Goal: Task Accomplishment & Management: Use online tool/utility

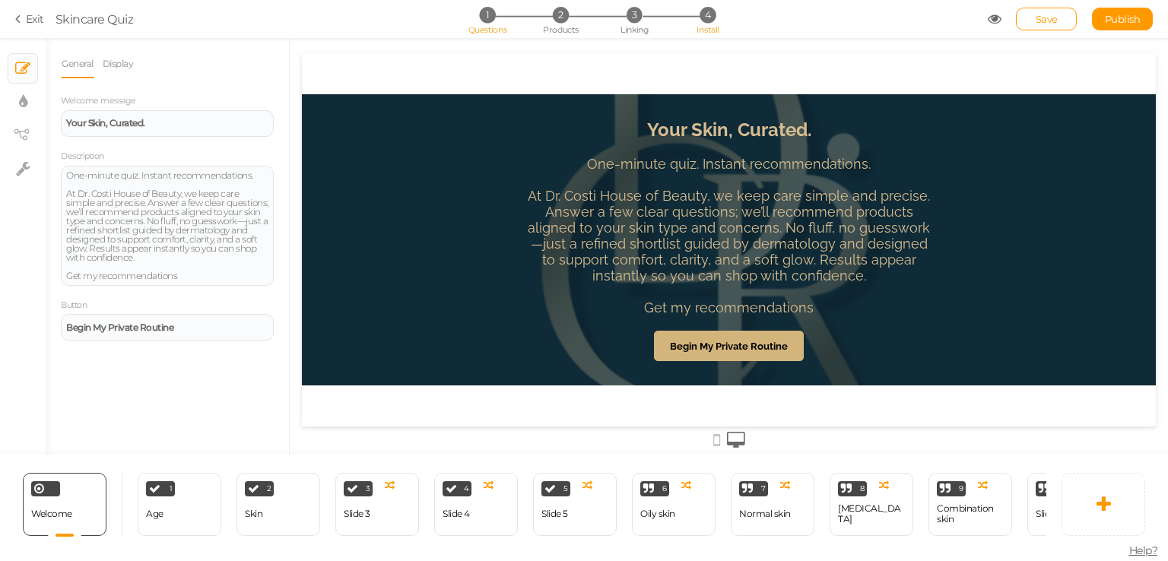
click at [732, 17] on li "4 Install" at bounding box center [707, 15] width 71 height 16
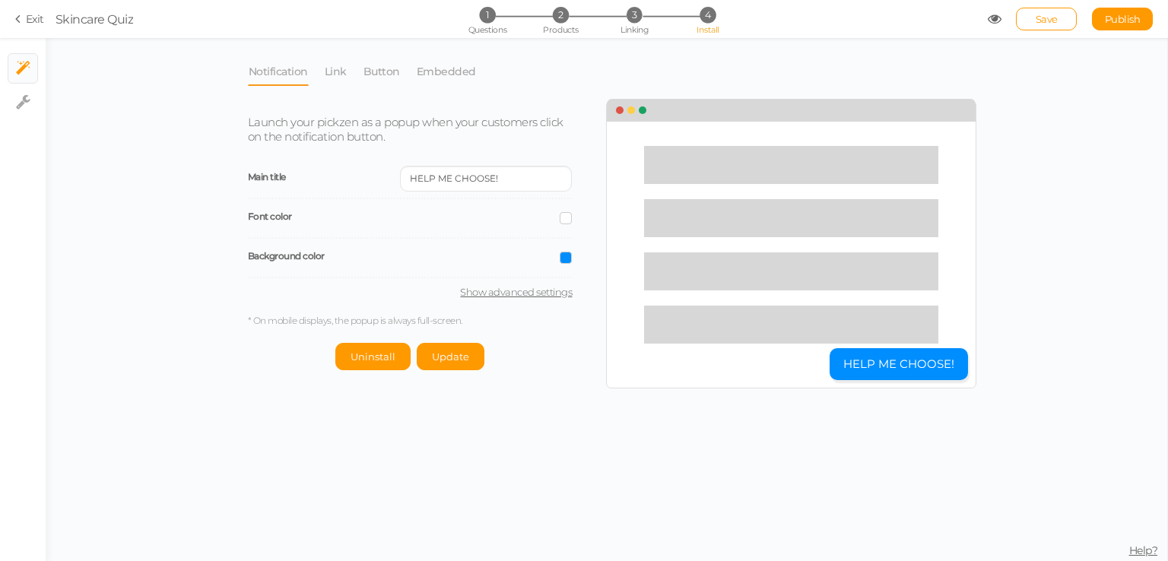
click at [540, 293] on link "Show advanced settings" at bounding box center [410, 292] width 325 height 12
select select "pct"
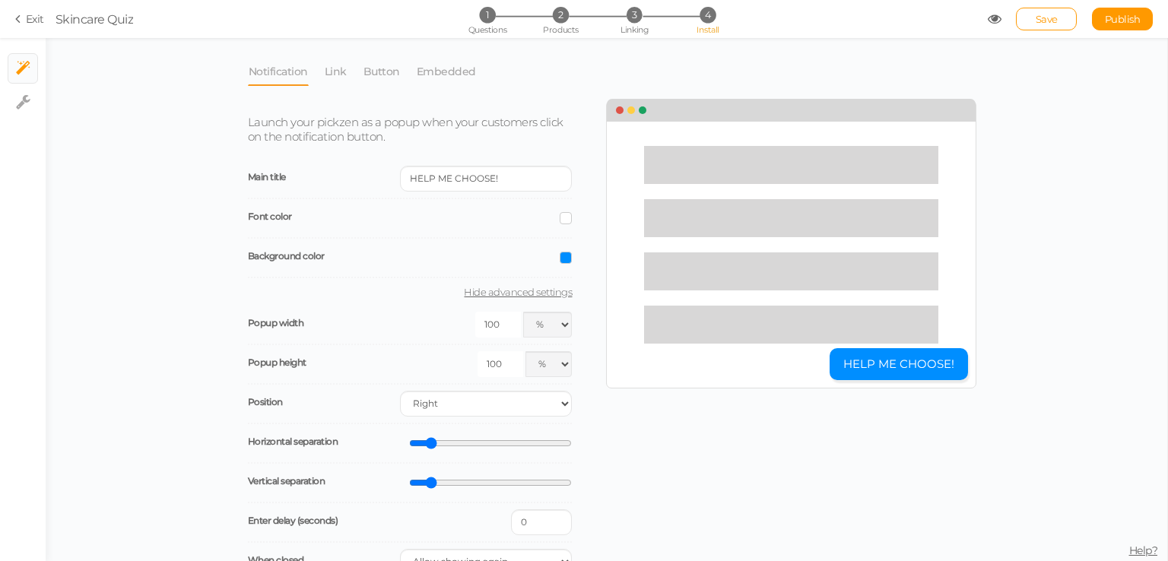
scroll to position [76, 0]
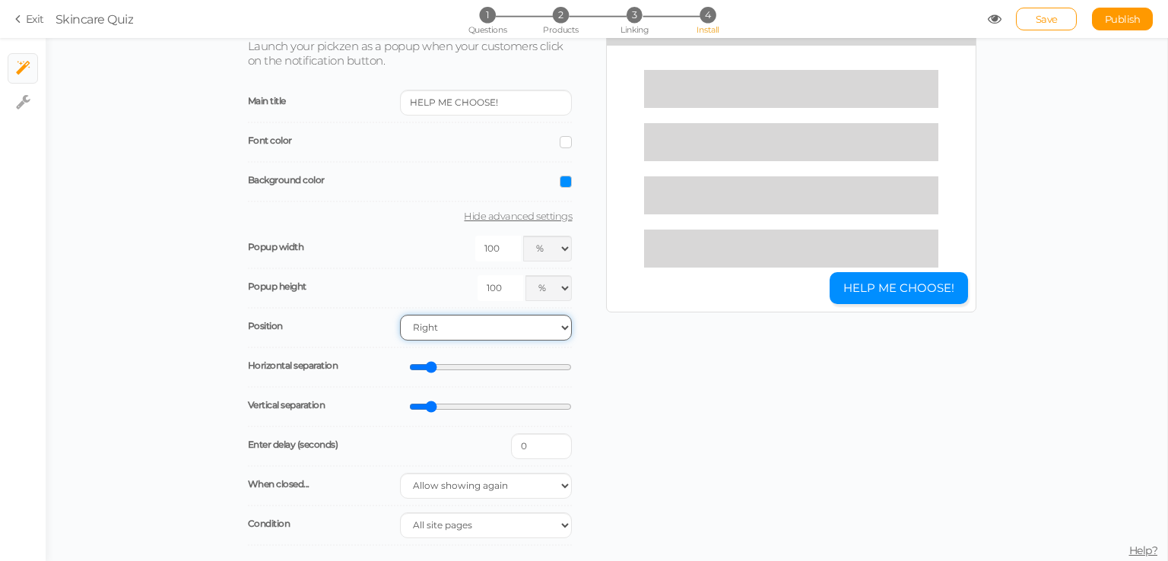
click at [435, 325] on select "Right Left" at bounding box center [486, 328] width 172 height 26
click at [435, 323] on select "Right Left" at bounding box center [486, 328] width 172 height 26
select select "bl"
click at [400, 315] on select "Right Left" at bounding box center [486, 328] width 172 height 26
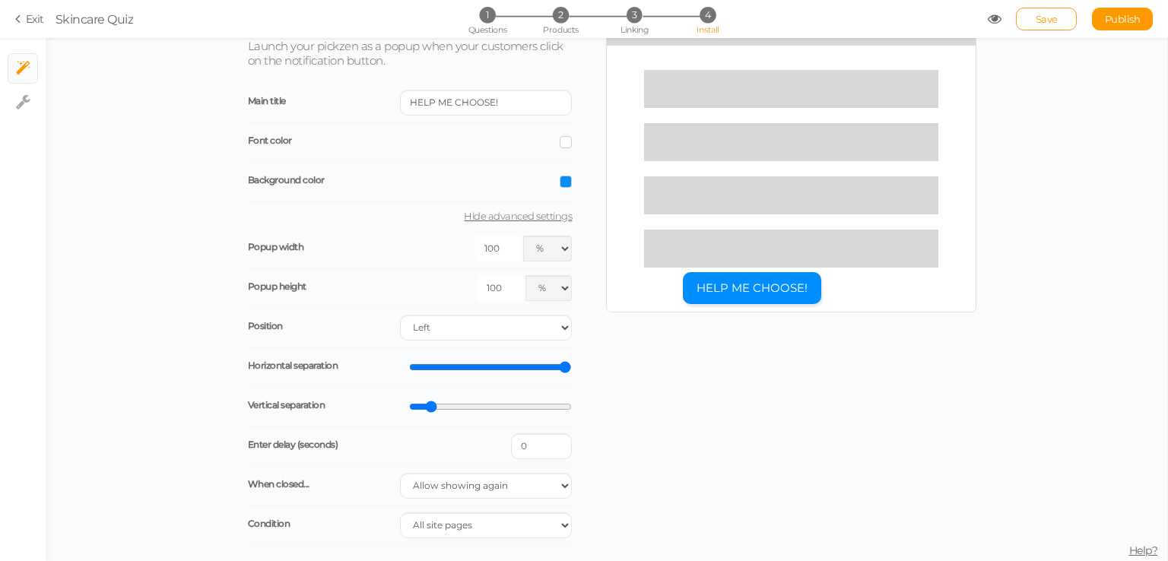
drag, startPoint x: 423, startPoint y: 368, endPoint x: 637, endPoint y: 365, distance: 214.5
click at [572, 365] on input "range" at bounding box center [490, 367] width 163 height 14
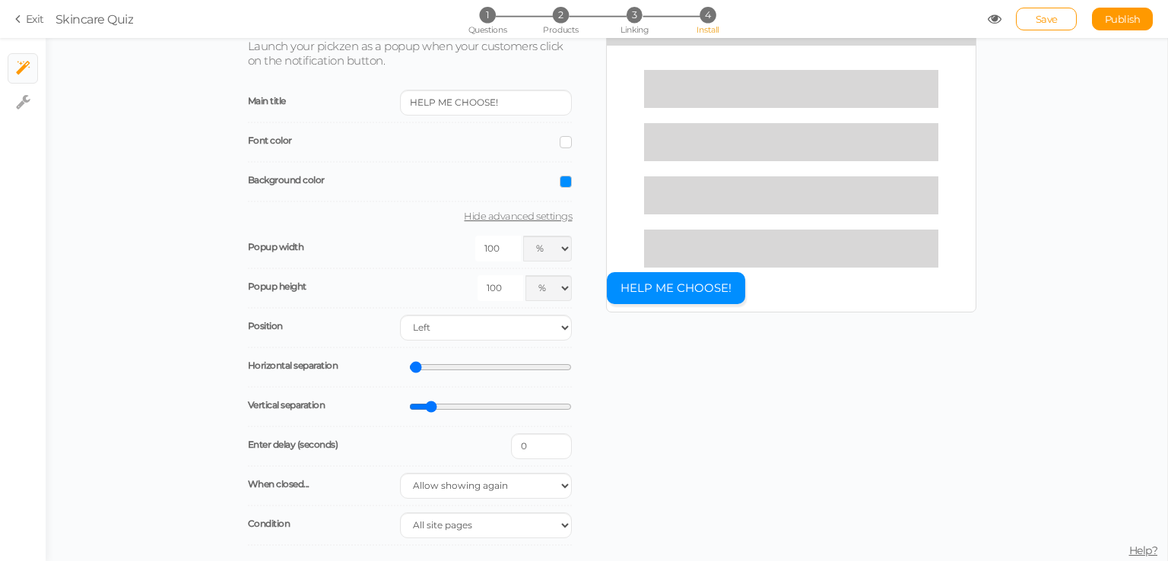
drag, startPoint x: 463, startPoint y: 366, endPoint x: 380, endPoint y: 366, distance: 82.9
type input "0"
click at [409, 366] on input "range" at bounding box center [490, 367] width 163 height 14
click at [430, 321] on select "Right Left" at bounding box center [486, 328] width 172 height 26
select select "br"
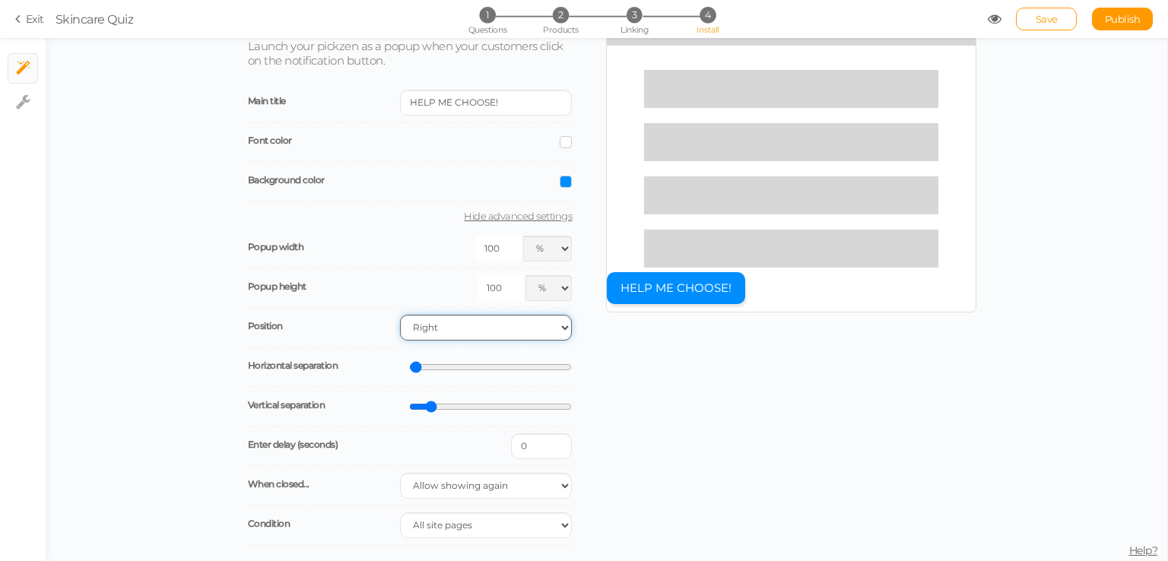
click at [400, 315] on select "Right Left" at bounding box center [486, 328] width 172 height 26
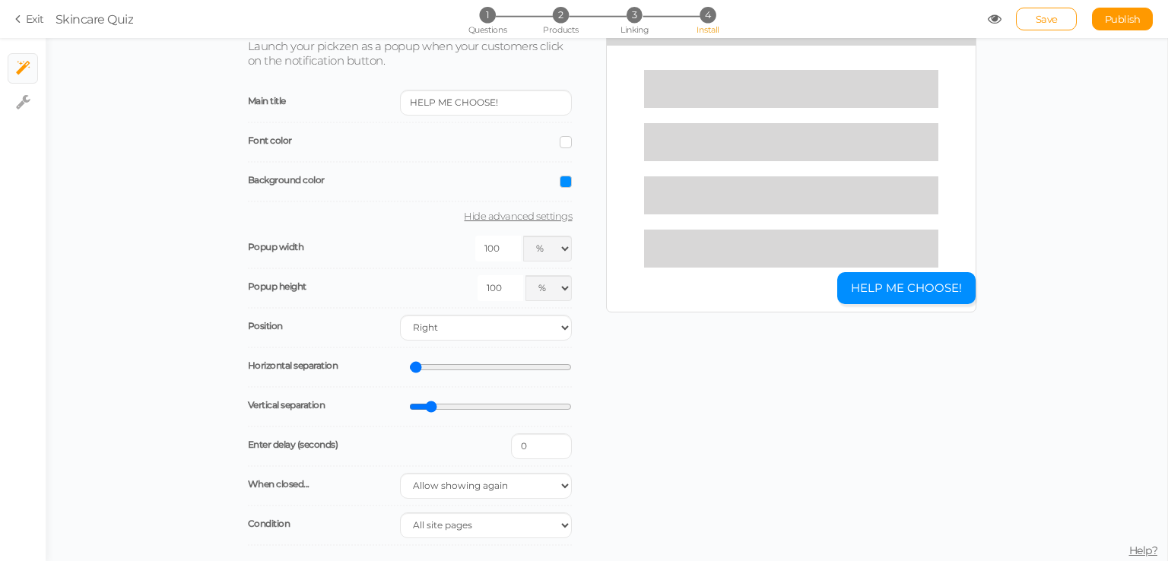
drag, startPoint x: 401, startPoint y: 371, endPoint x: 487, endPoint y: 366, distance: 85.3
click at [498, 366] on div "Horizontal separation" at bounding box center [410, 368] width 325 height 40
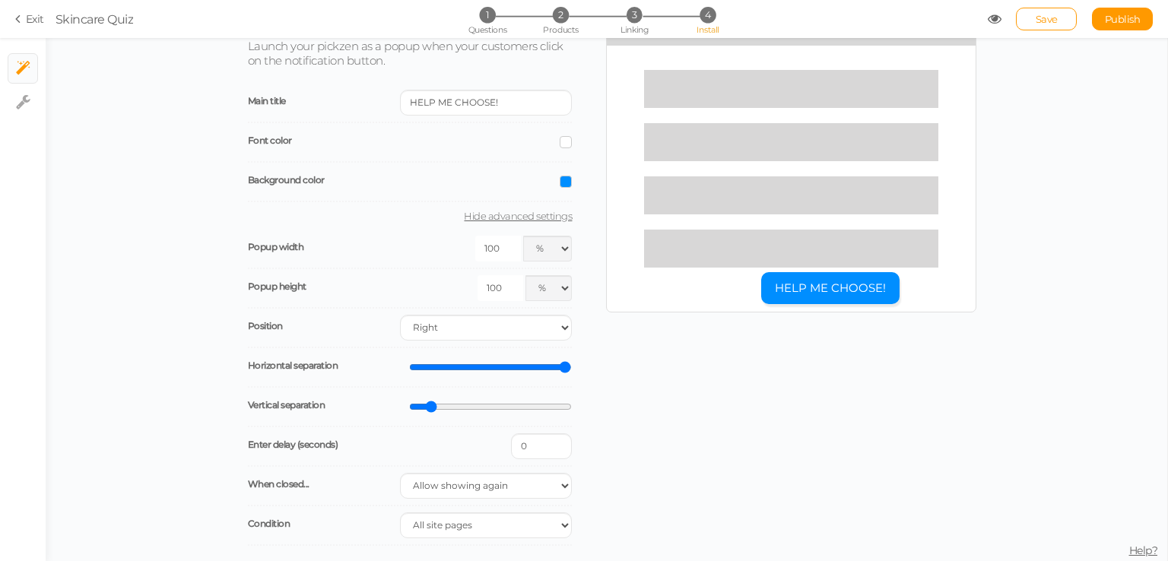
drag, startPoint x: 415, startPoint y: 372, endPoint x: 603, endPoint y: 362, distance: 188.1
type input "100"
click at [572, 362] on input "range" at bounding box center [490, 367] width 163 height 14
drag, startPoint x: 431, startPoint y: 402, endPoint x: 385, endPoint y: 400, distance: 46.4
type input "0"
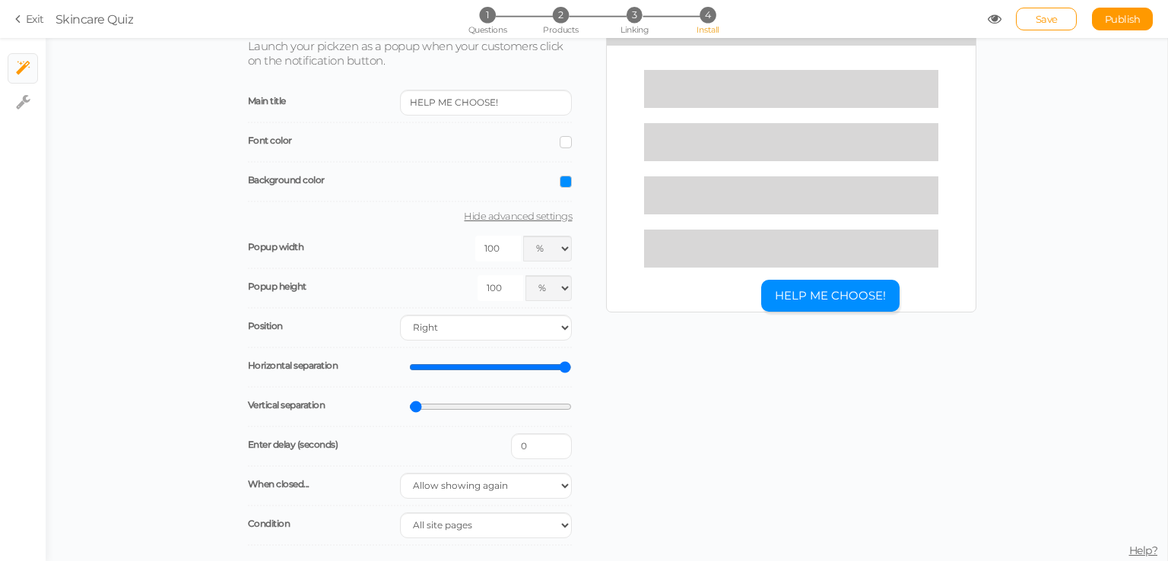
click at [409, 400] on input "range" at bounding box center [490, 407] width 163 height 14
click at [562, 176] on span at bounding box center [566, 182] width 12 height 12
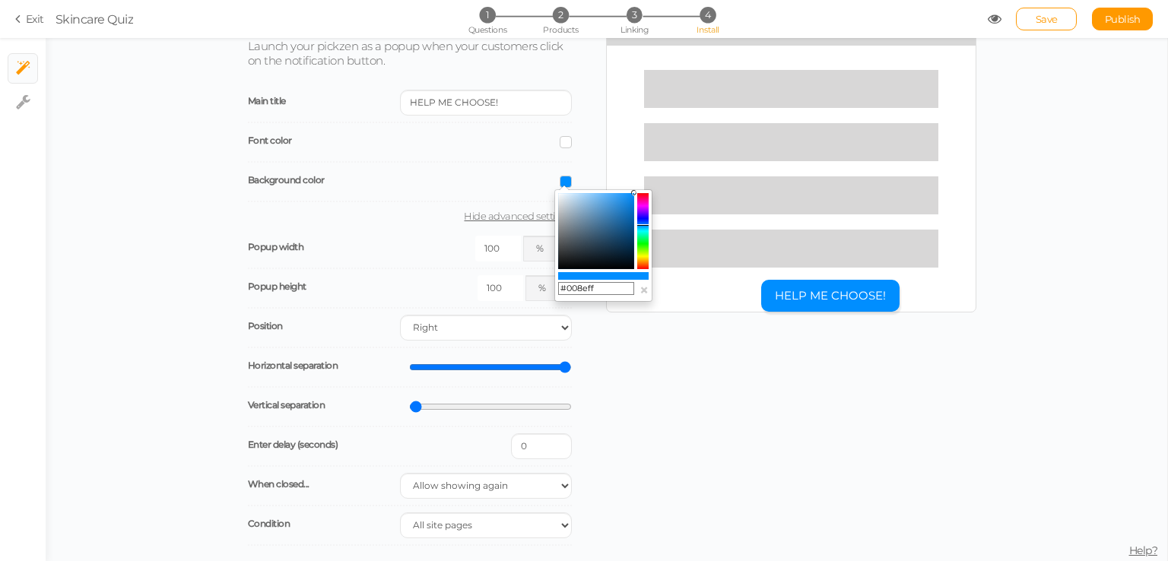
click at [599, 244] on colorpicker-saturation at bounding box center [596, 231] width 76 height 76
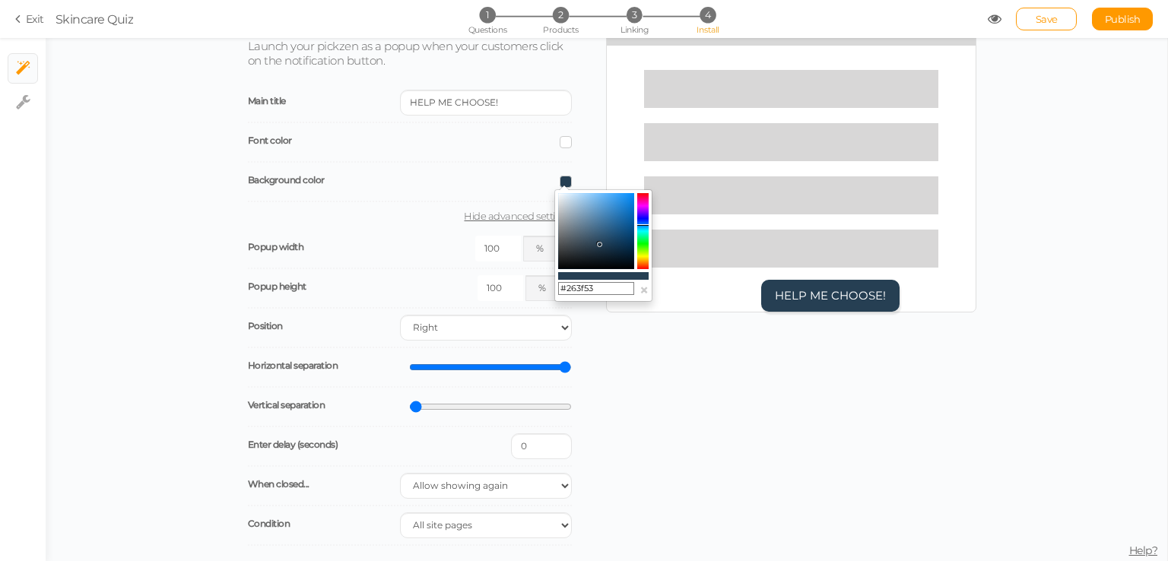
click at [599, 241] on icon at bounding box center [598, 243] width 5 height 5
click at [594, 284] on input "#2b475d" at bounding box center [596, 289] width 76 height 14
paste input "0E2A37"
type input "#0E2A37"
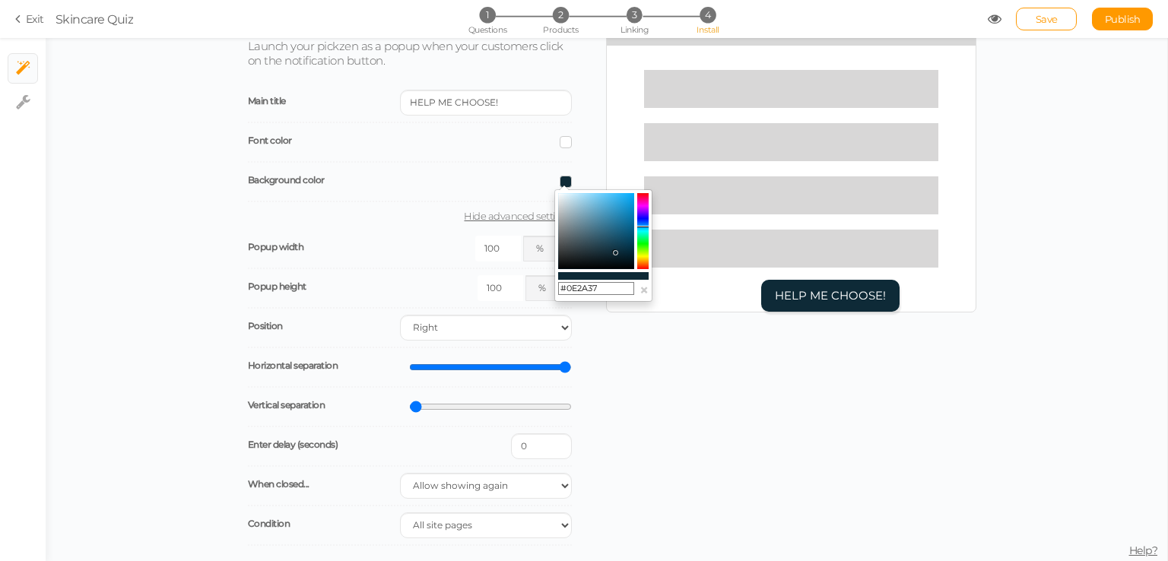
click at [671, 345] on div "Launch your pickzen as a popup when your customers click on the notification bu…" at bounding box center [606, 321] width 740 height 594
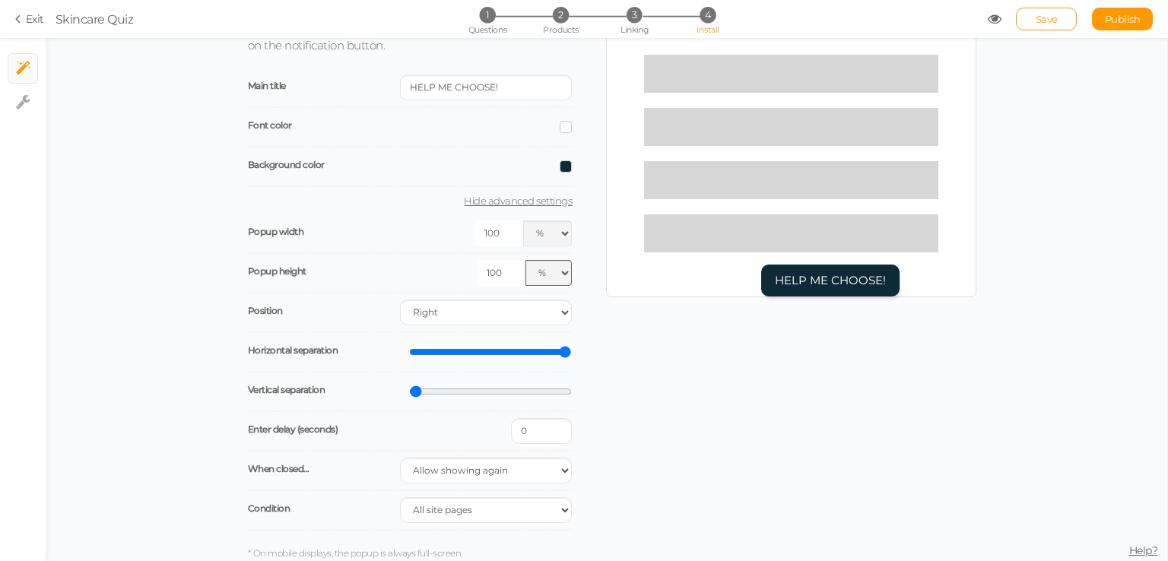
scroll to position [140, 0]
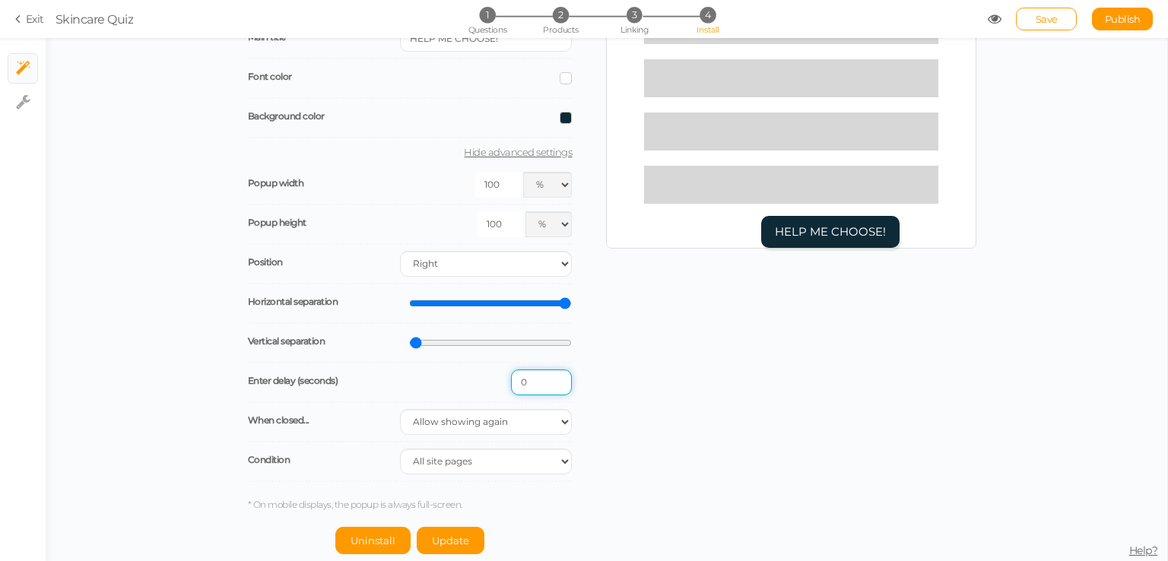
drag, startPoint x: 526, startPoint y: 381, endPoint x: 490, endPoint y: 382, distance: 36.5
click at [490, 382] on div "Enter delay (seconds) 0" at bounding box center [410, 383] width 325 height 40
click at [1087, 198] on div "Notification Link Button Embedded Launch your pickzen as a popup when your cust…" at bounding box center [607, 299] width 1122 height 523
click at [1046, 22] on span "Save" at bounding box center [1047, 19] width 22 height 12
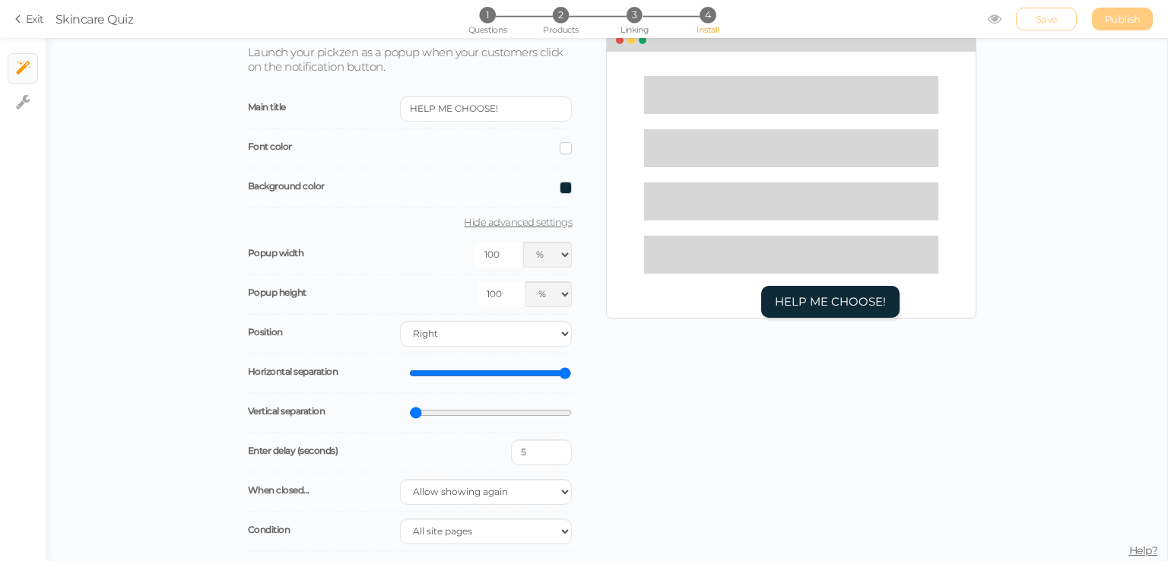
scroll to position [64, 0]
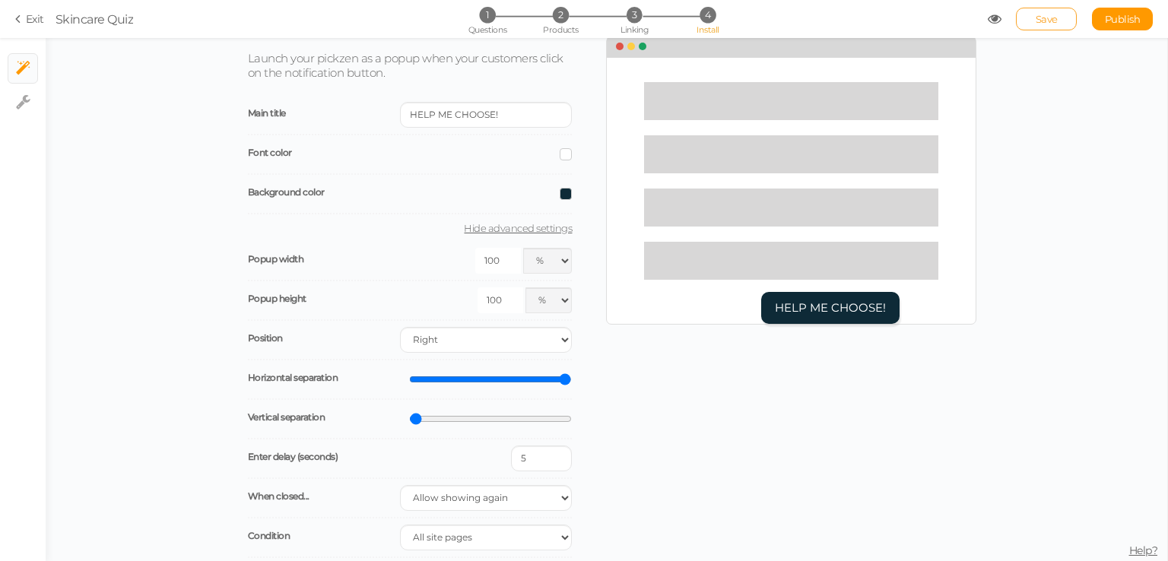
click at [1046, 15] on span "Save" at bounding box center [1047, 19] width 22 height 12
click at [993, 17] on icon at bounding box center [995, 19] width 14 height 14
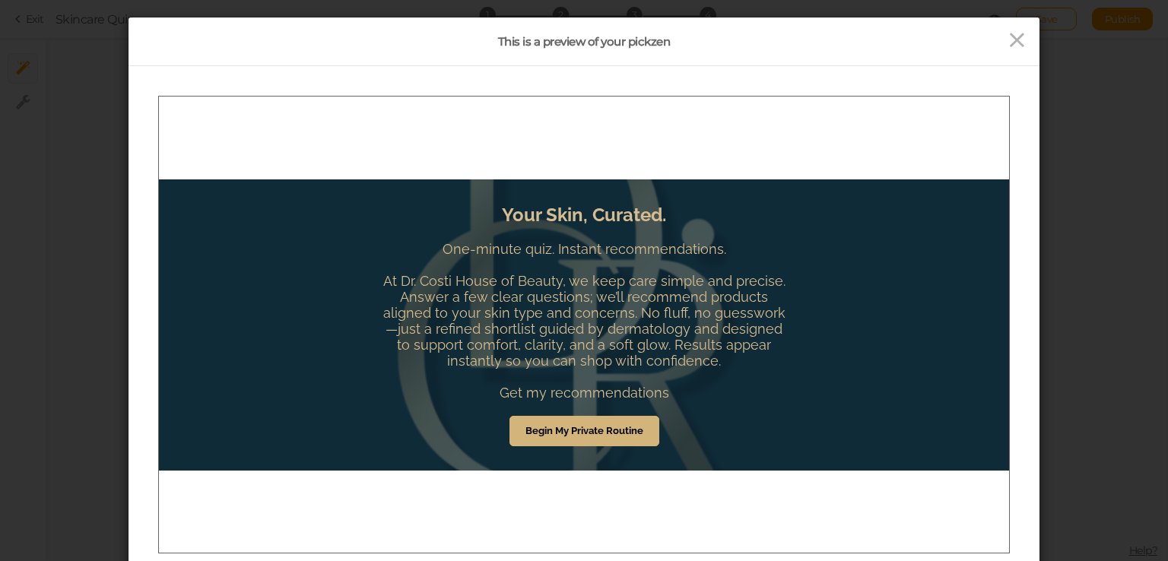
scroll to position [0, 0]
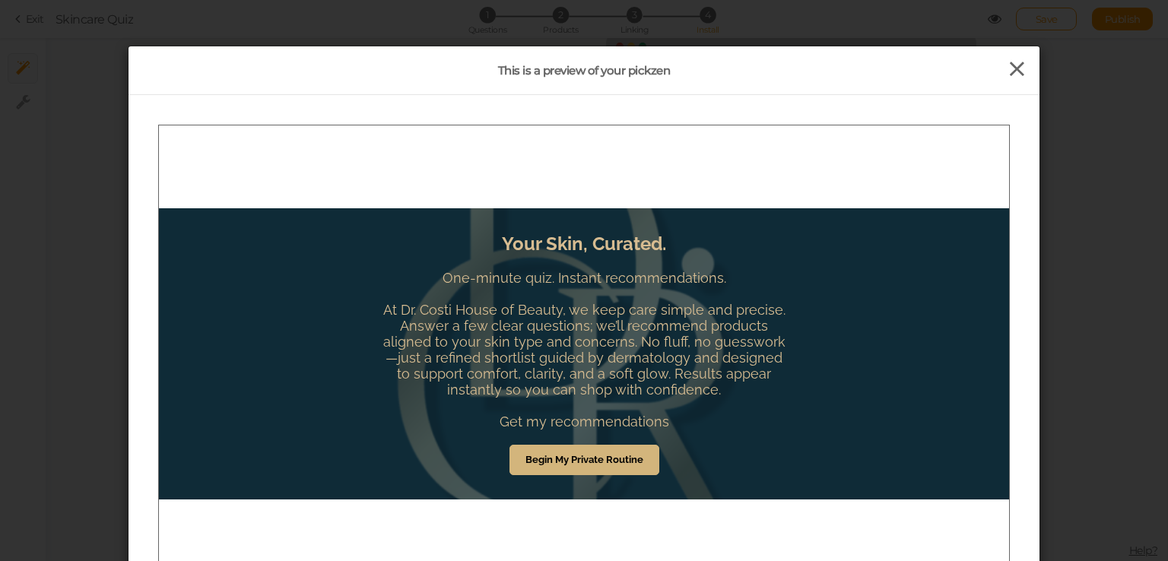
click at [1021, 74] on icon at bounding box center [1017, 69] width 22 height 23
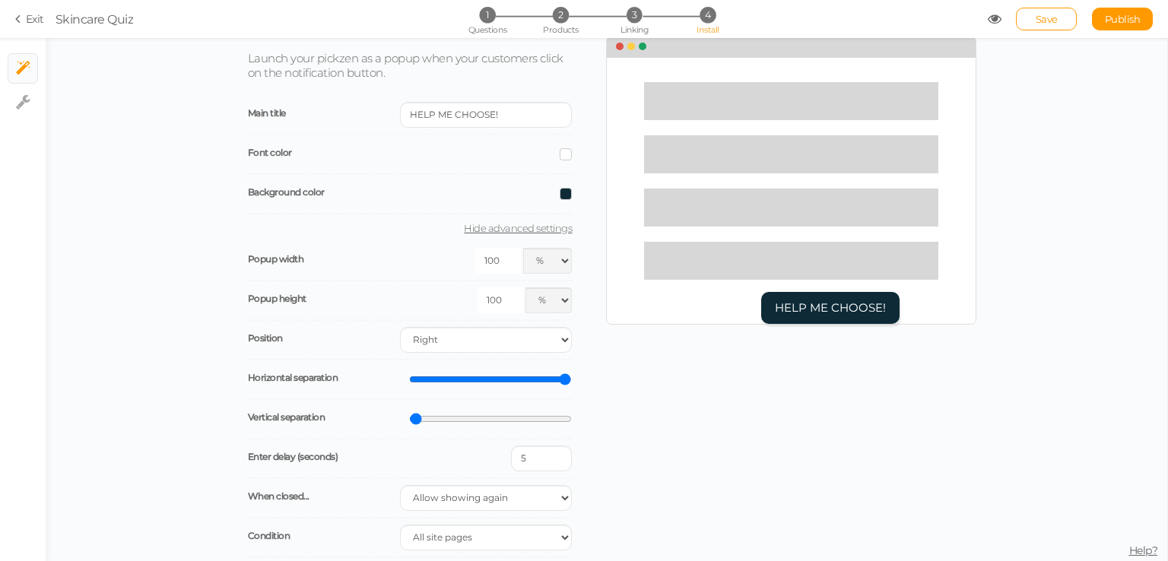
drag, startPoint x: 1123, startPoint y: 0, endPoint x: 876, endPoint y: 17, distance: 247.7
click at [876, 17] on span "Skincare Quiz" at bounding box center [522, 19] width 932 height 18
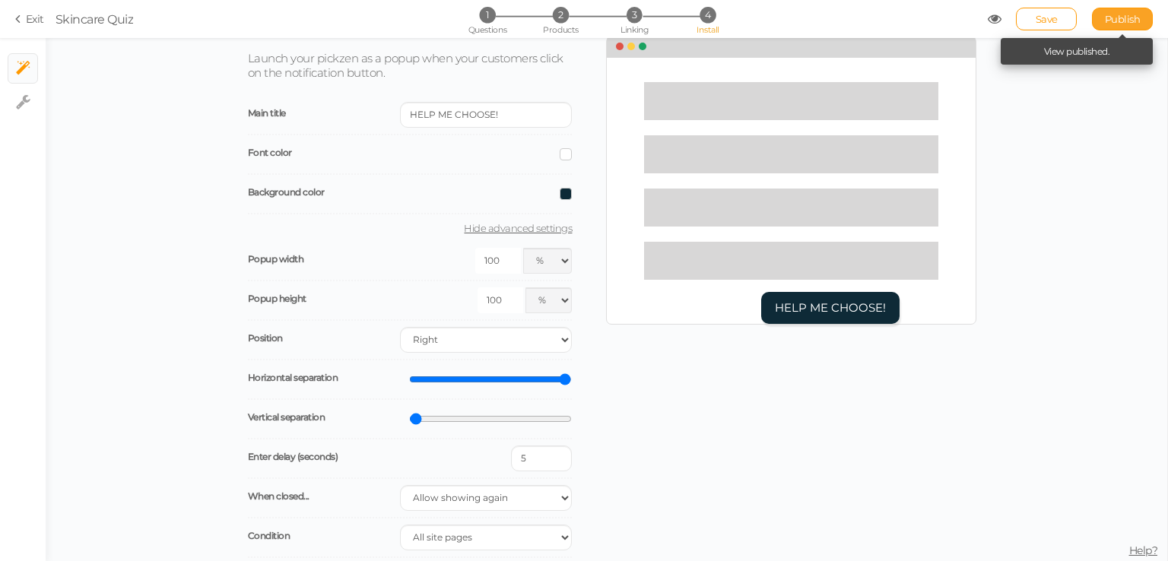
click at [1131, 23] on span "Publish" at bounding box center [1123, 19] width 36 height 12
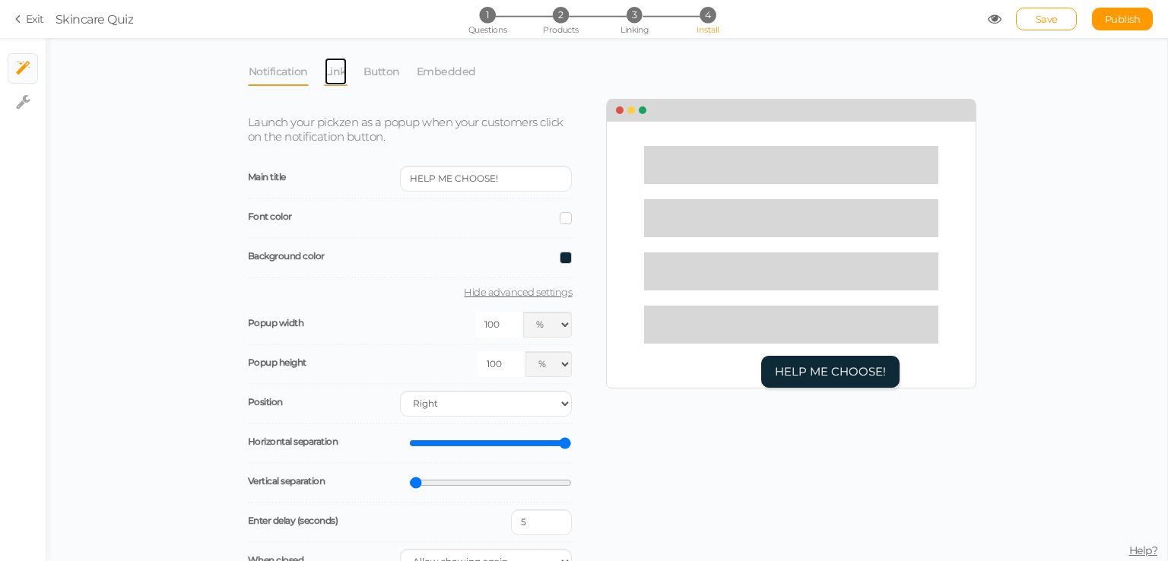
click at [335, 75] on link "Link" at bounding box center [336, 71] width 24 height 29
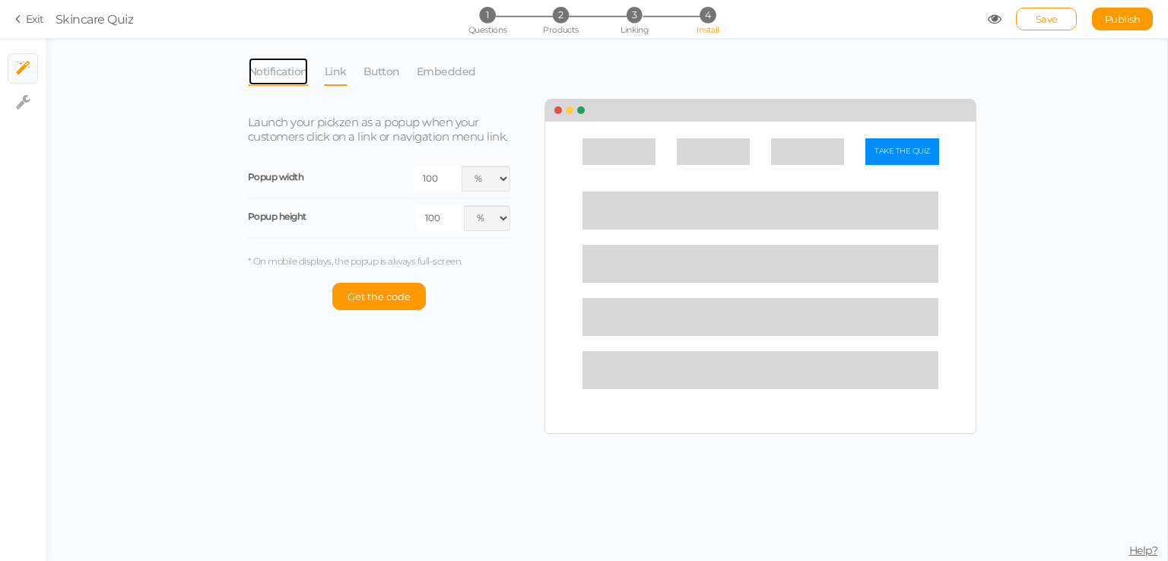
click at [277, 71] on link "Notification" at bounding box center [278, 71] width 61 height 29
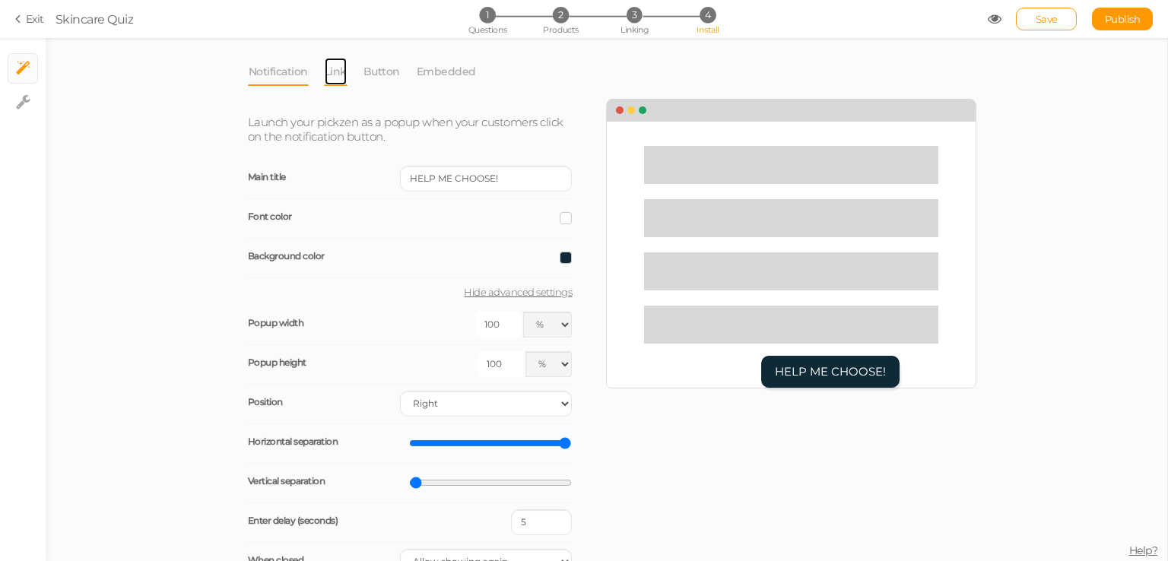
click at [325, 71] on link "Link" at bounding box center [336, 71] width 24 height 29
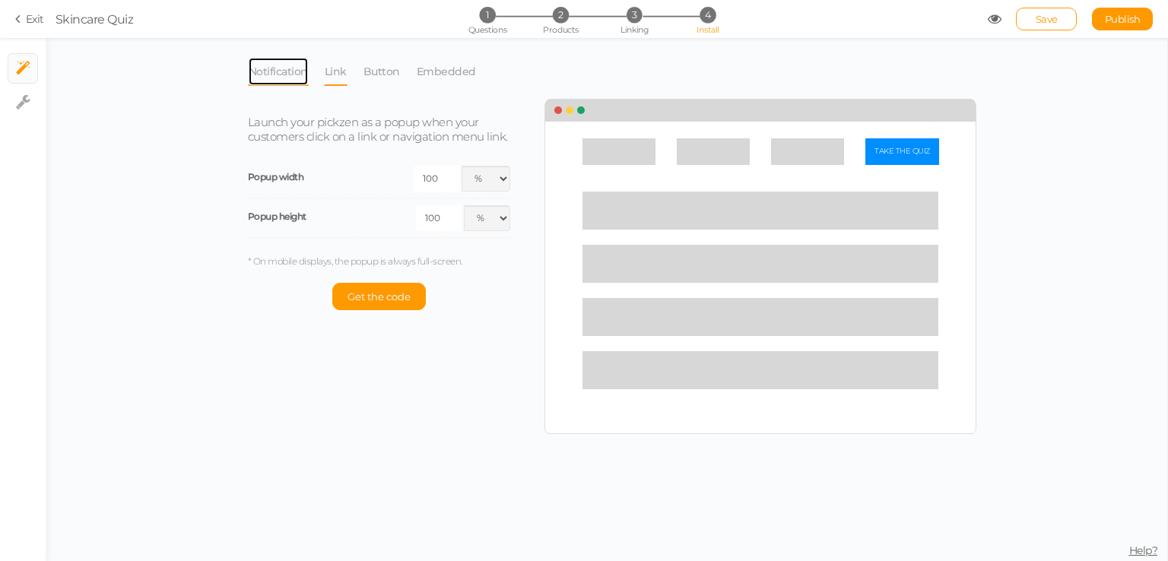
click at [276, 74] on link "Notification" at bounding box center [278, 71] width 61 height 29
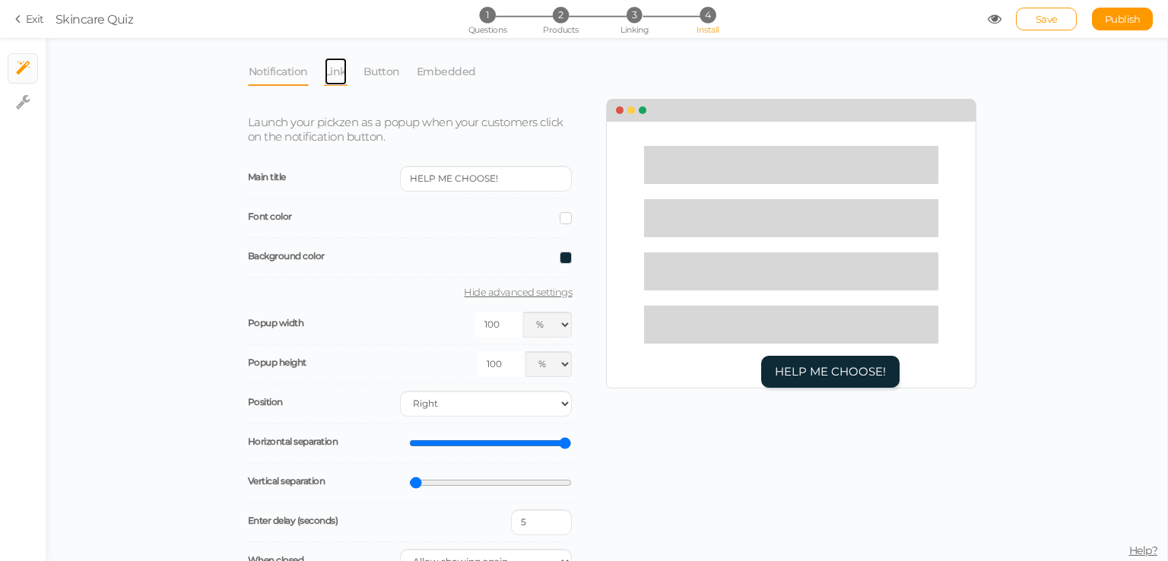
click at [341, 67] on link "Link" at bounding box center [336, 71] width 24 height 29
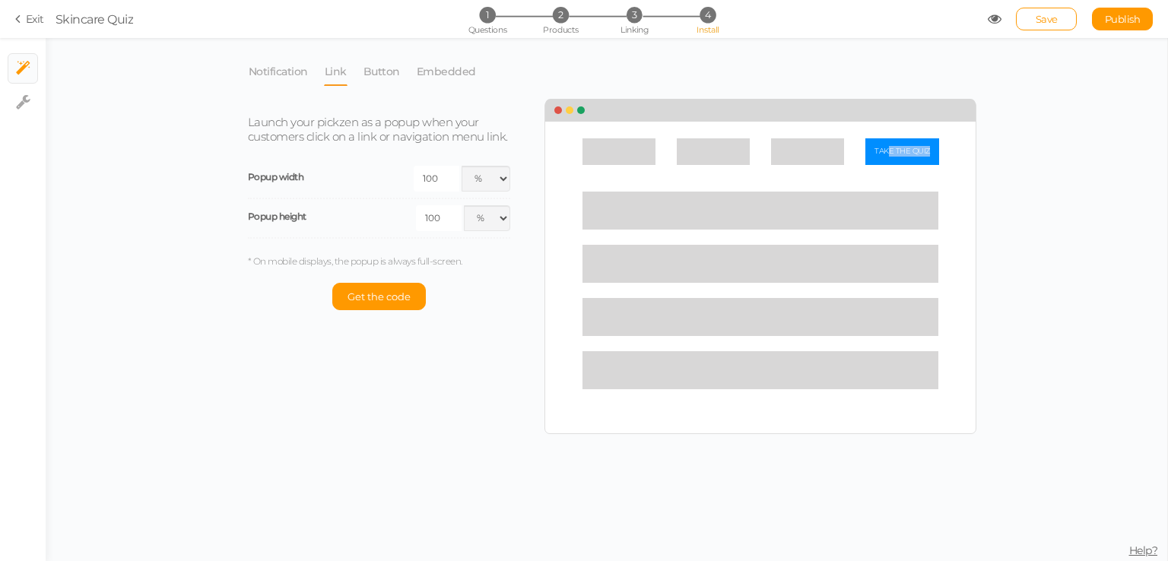
drag, startPoint x: 887, startPoint y: 153, endPoint x: 965, endPoint y: 151, distance: 78.3
click at [965, 151] on div "TAKE THE QUIZ" at bounding box center [760, 267] width 432 height 334
click at [885, 154] on span "TAKE THE QUIZ" at bounding box center [902, 152] width 56 height 10
click at [911, 165] on div "TAKE THE QUIZ" at bounding box center [760, 157] width 356 height 38
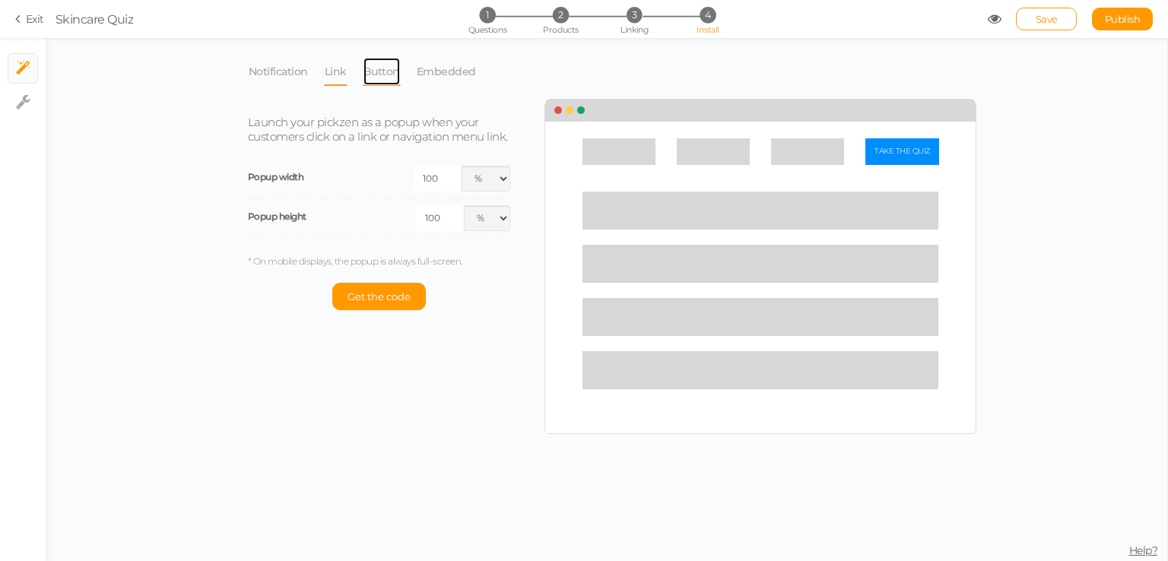
click at [370, 77] on link "Button" at bounding box center [382, 71] width 38 height 29
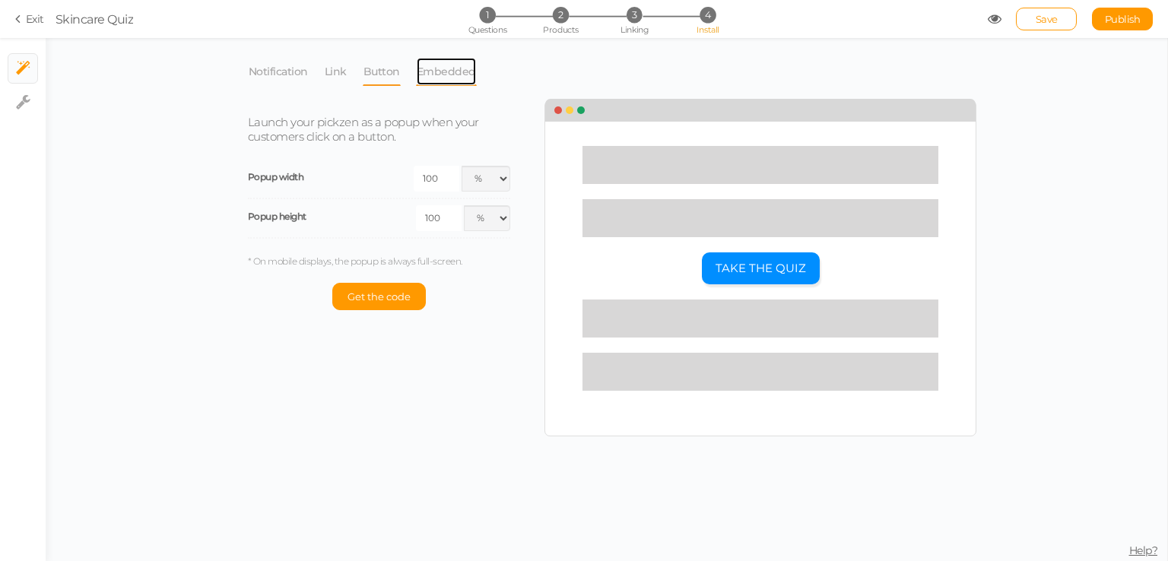
click at [453, 74] on link "Embedded" at bounding box center [446, 71] width 61 height 29
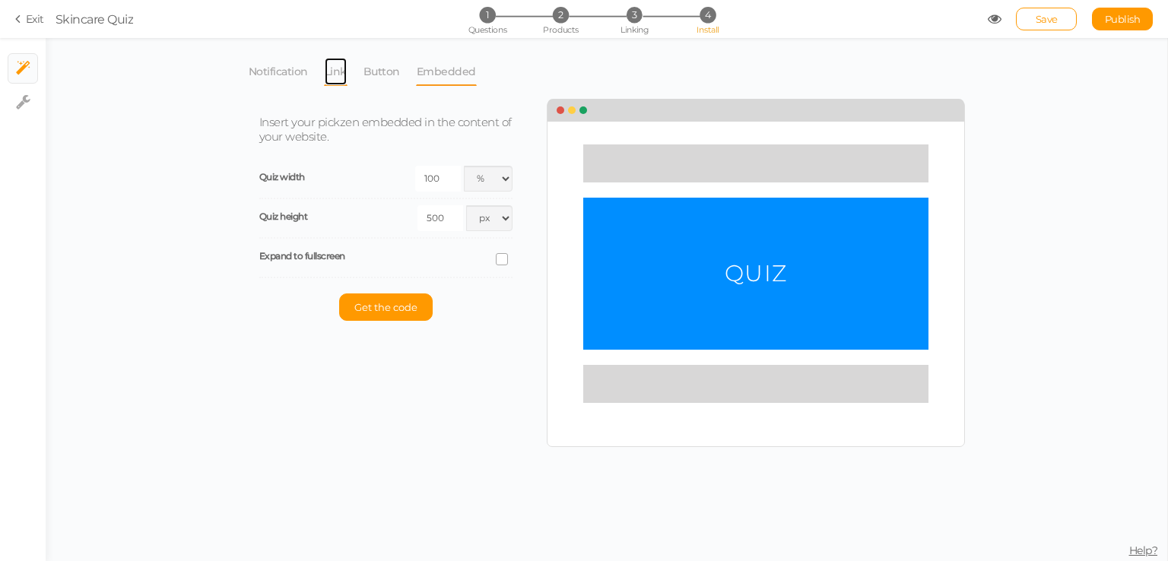
click at [338, 76] on link "Link" at bounding box center [336, 71] width 24 height 29
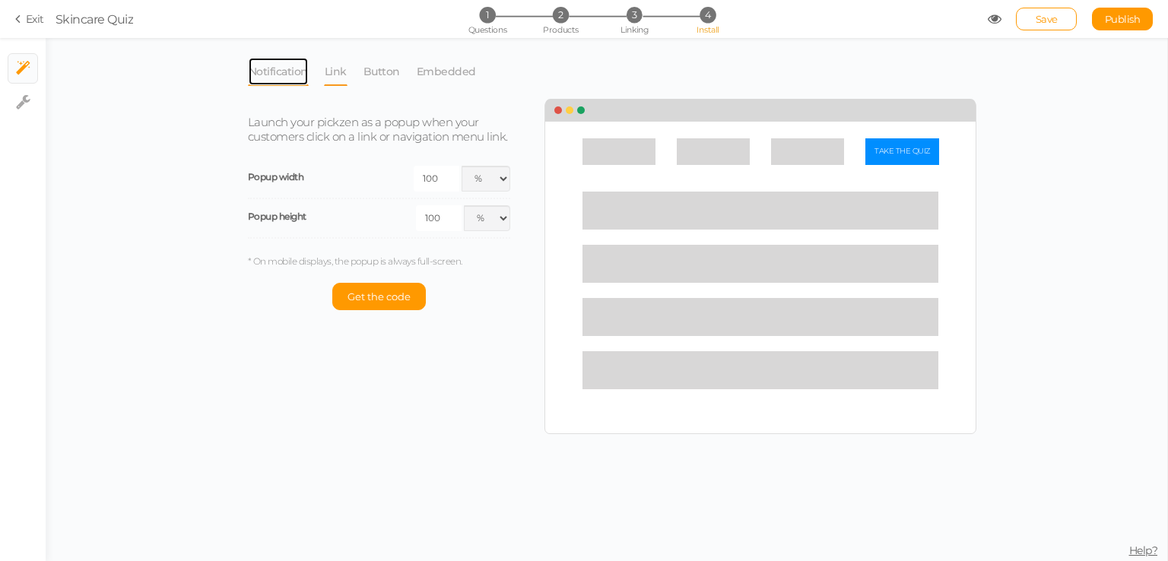
click at [301, 74] on link "Notification" at bounding box center [278, 71] width 61 height 29
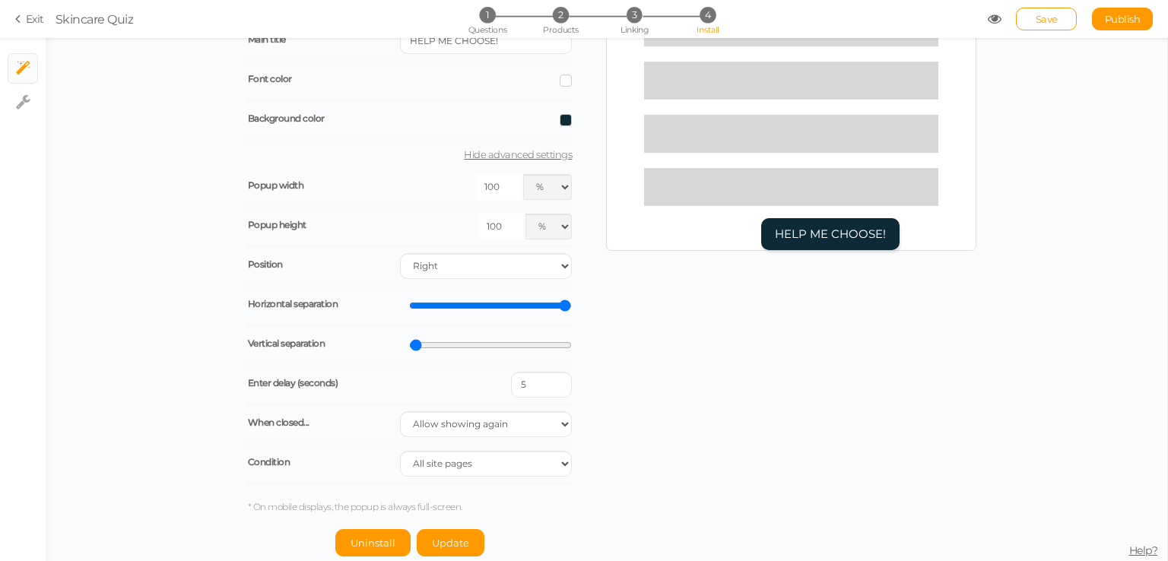
scroll to position [140, 0]
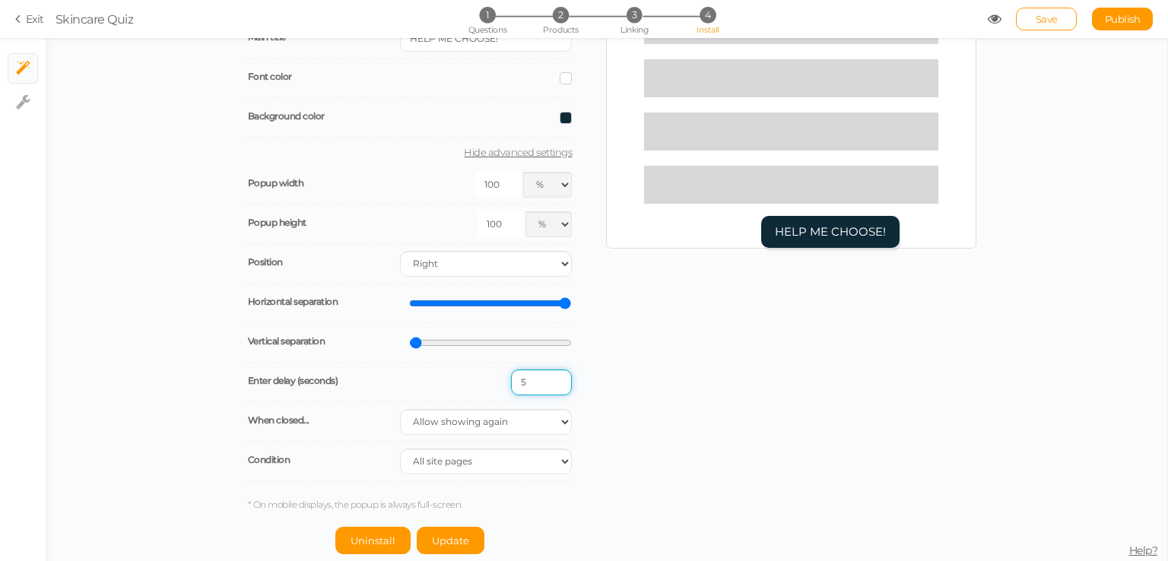
drag, startPoint x: 532, startPoint y: 384, endPoint x: 502, endPoint y: 383, distance: 29.7
click at [502, 383] on div "Enter delay (seconds) 5" at bounding box center [410, 383] width 325 height 40
drag, startPoint x: 543, startPoint y: 377, endPoint x: 502, endPoint y: 376, distance: 41.1
click at [502, 376] on div "Enter delay (seconds) 0" at bounding box center [410, 383] width 325 height 40
type input "5"
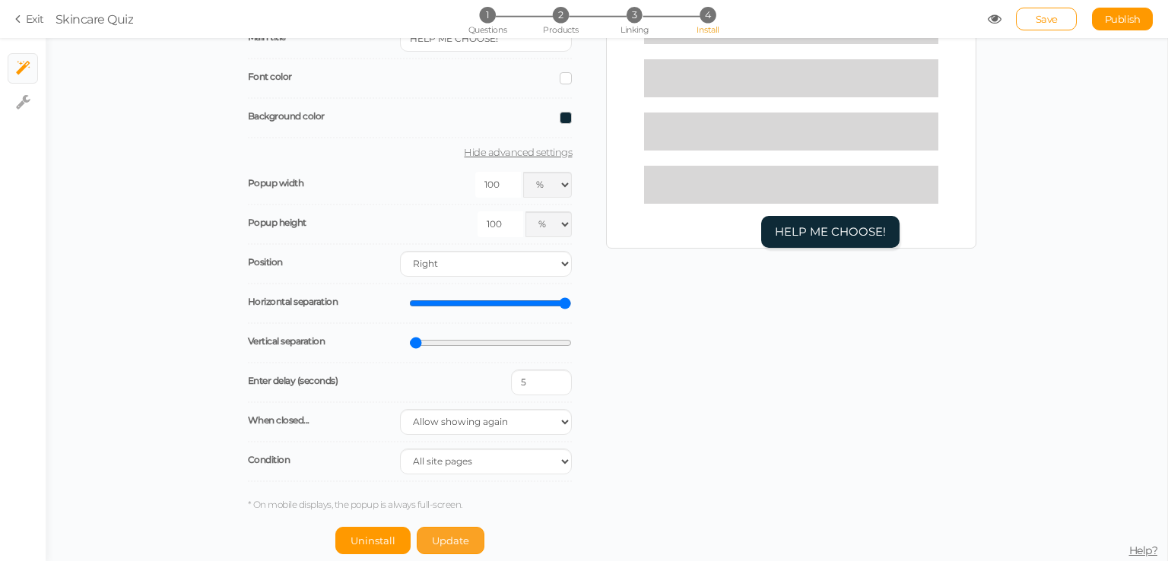
click at [459, 540] on span "Update" at bounding box center [450, 541] width 37 height 12
click at [1051, 19] on span "Save" at bounding box center [1047, 19] width 22 height 12
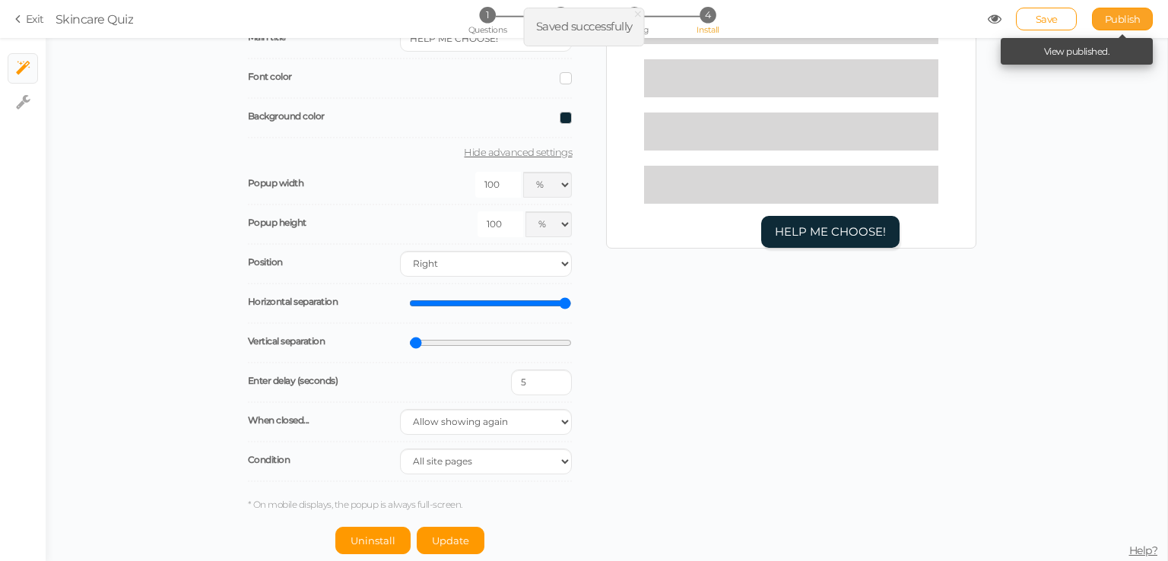
click at [1122, 23] on span "Publish" at bounding box center [1123, 19] width 36 height 12
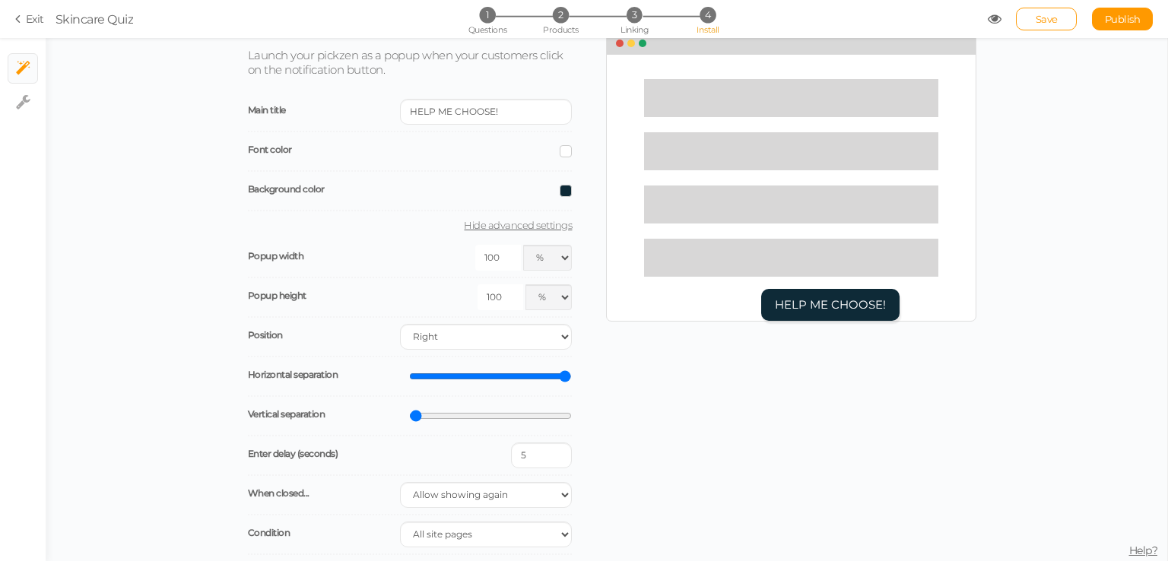
scroll to position [64, 0]
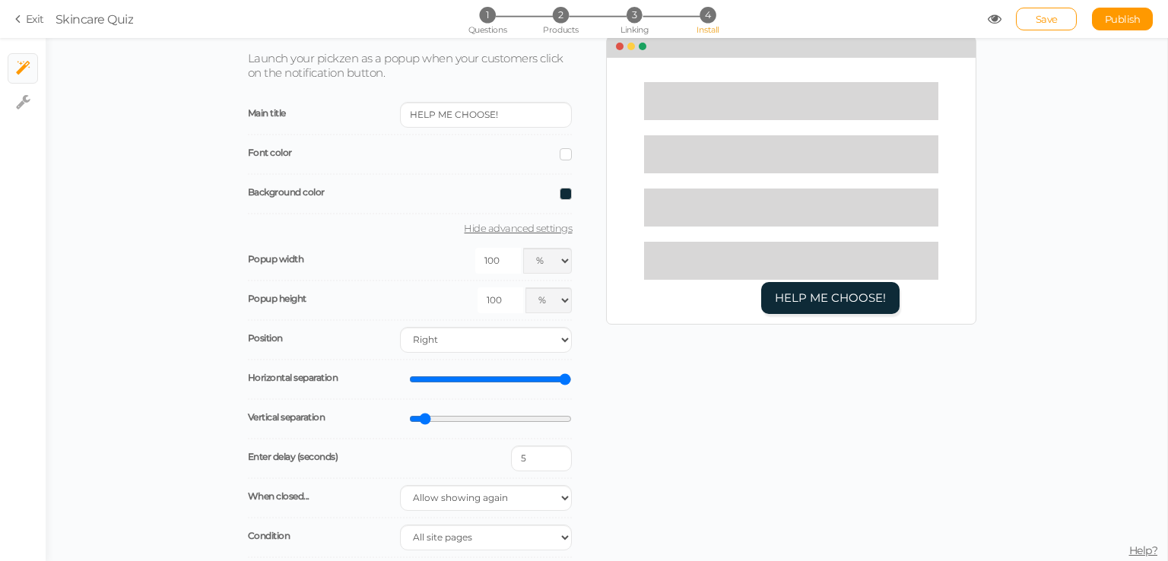
type input "0"
drag, startPoint x: 429, startPoint y: 420, endPoint x: 401, endPoint y: 430, distance: 29.1
click at [409, 426] on input "range" at bounding box center [490, 419] width 163 height 14
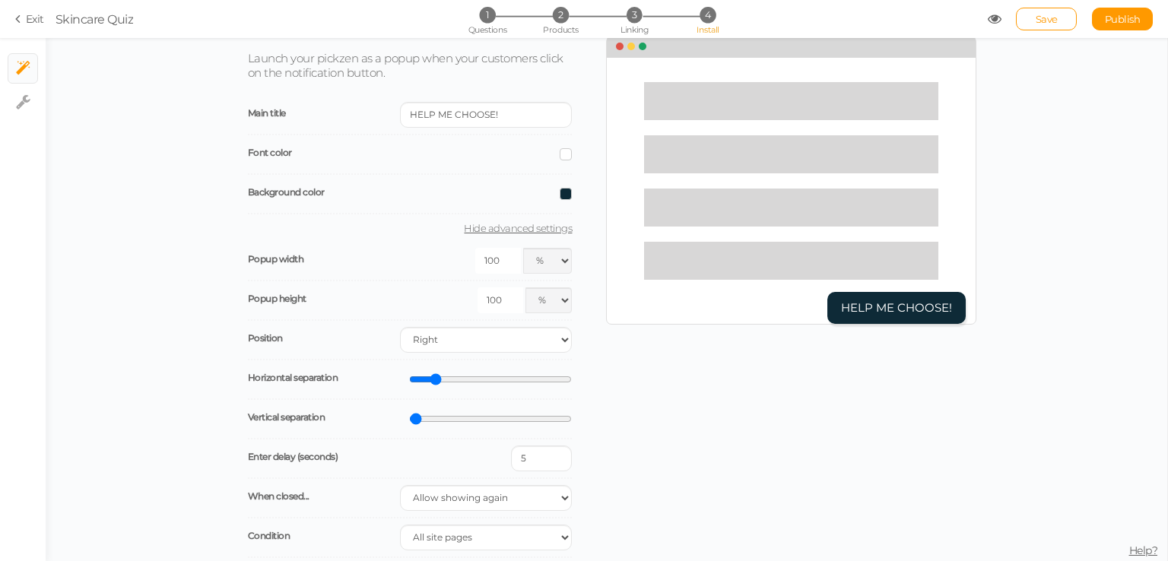
drag, startPoint x: 557, startPoint y: 376, endPoint x: 432, endPoint y: 388, distance: 125.2
type input "13"
click at [432, 386] on input "range" at bounding box center [490, 380] width 163 height 14
click at [430, 417] on input "range" at bounding box center [490, 419] width 163 height 14
click at [431, 417] on input "range" at bounding box center [490, 419] width 163 height 14
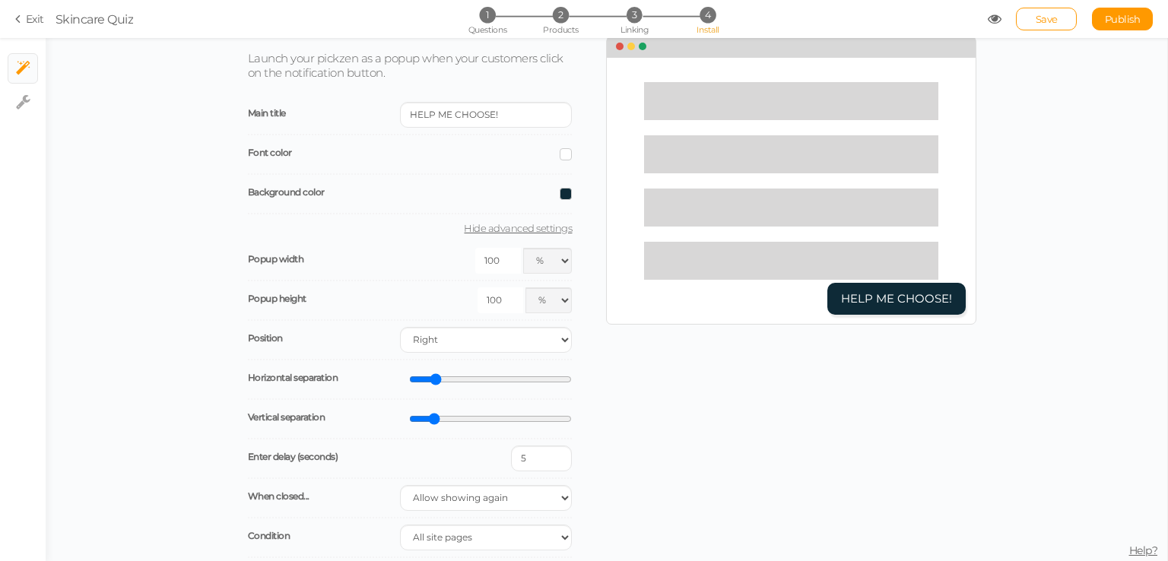
click at [432, 417] on input "range" at bounding box center [490, 419] width 163 height 14
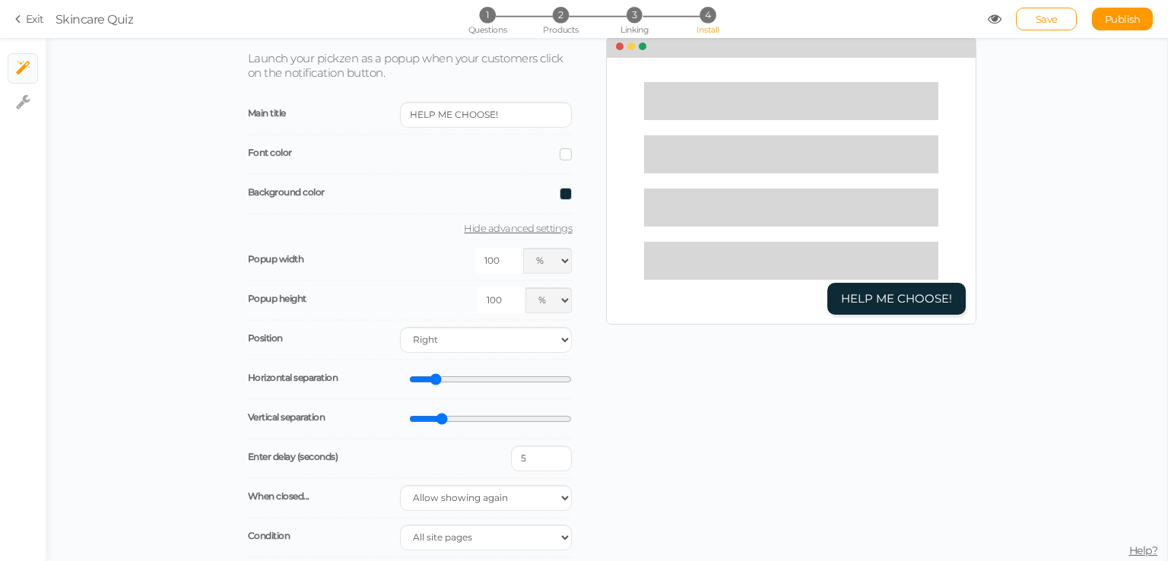
click at [438, 416] on input "range" at bounding box center [490, 419] width 163 height 14
type input "14"
click at [432, 418] on input "range" at bounding box center [490, 419] width 163 height 14
click at [771, 348] on div "Launch your pickzen as a popup when your customers click on the notification bu…" at bounding box center [606, 333] width 740 height 594
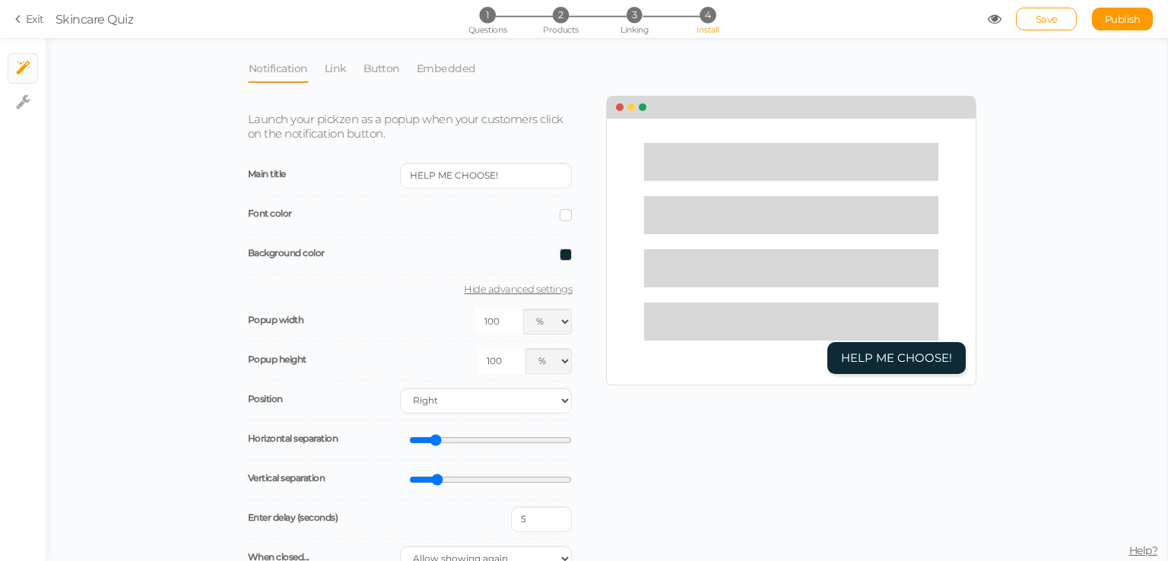
scroll to position [0, 0]
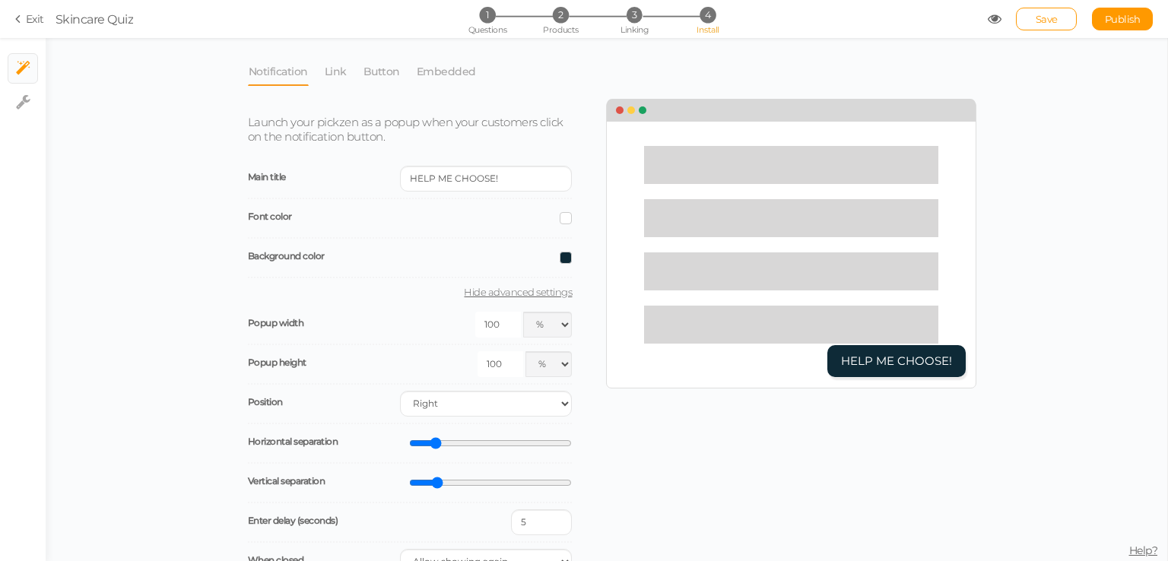
drag, startPoint x: 506, startPoint y: 326, endPoint x: 462, endPoint y: 325, distance: 43.3
click at [462, 325] on div "100 px % vw" at bounding box center [491, 325] width 162 height 26
click at [595, 351] on div "Launch your pickzen as a popup when your customers click on the notification bu…" at bounding box center [421, 397] width 370 height 594
drag, startPoint x: 500, startPoint y: 322, endPoint x: 460, endPoint y: 316, distance: 40.1
click at [460, 316] on div "100 px % vw" at bounding box center [491, 325] width 162 height 26
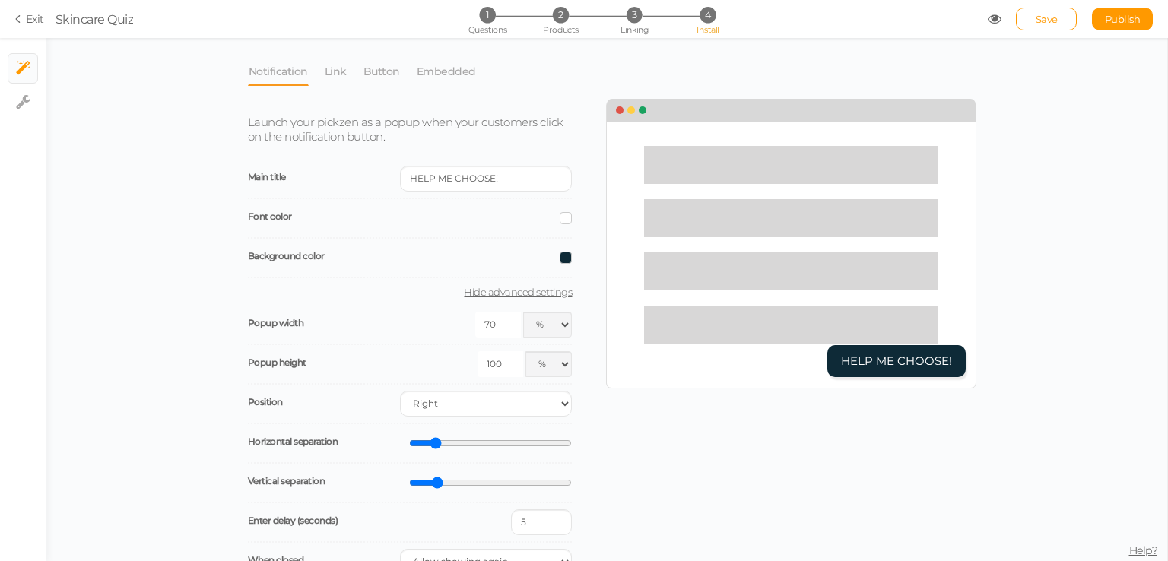
type input "70"
click at [500, 357] on input "100" at bounding box center [501, 364] width 46 height 26
type input "70"
click at [678, 448] on div "Launch your pickzen as a popup when your customers click on the notification bu…" at bounding box center [606, 397] width 740 height 594
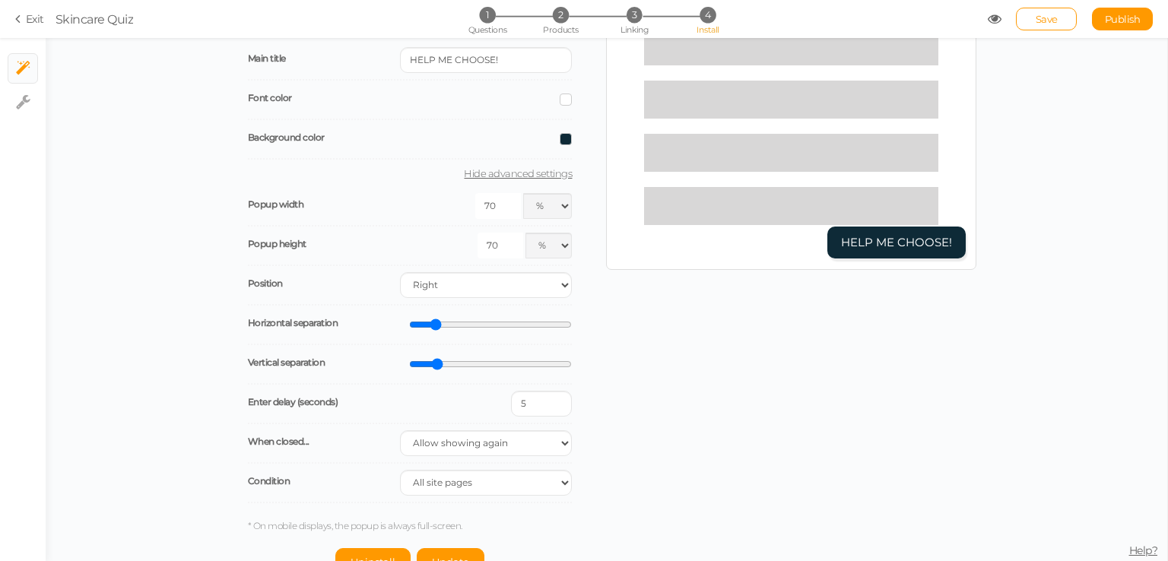
scroll to position [140, 0]
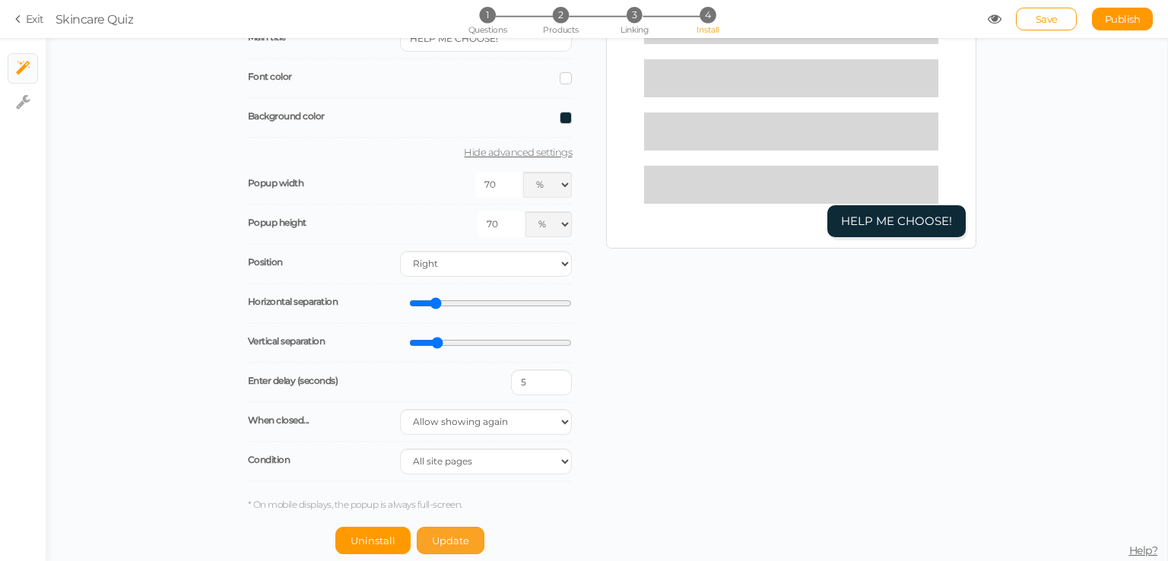
click at [449, 535] on span "Update" at bounding box center [450, 541] width 37 height 12
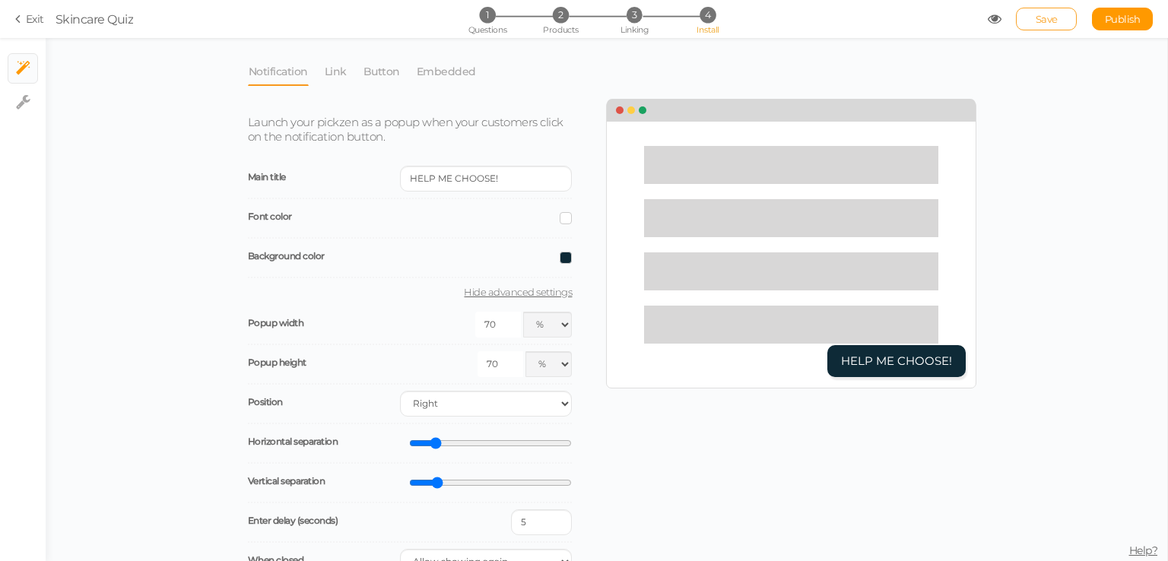
click at [1043, 16] on span "Save" at bounding box center [1047, 19] width 22 height 12
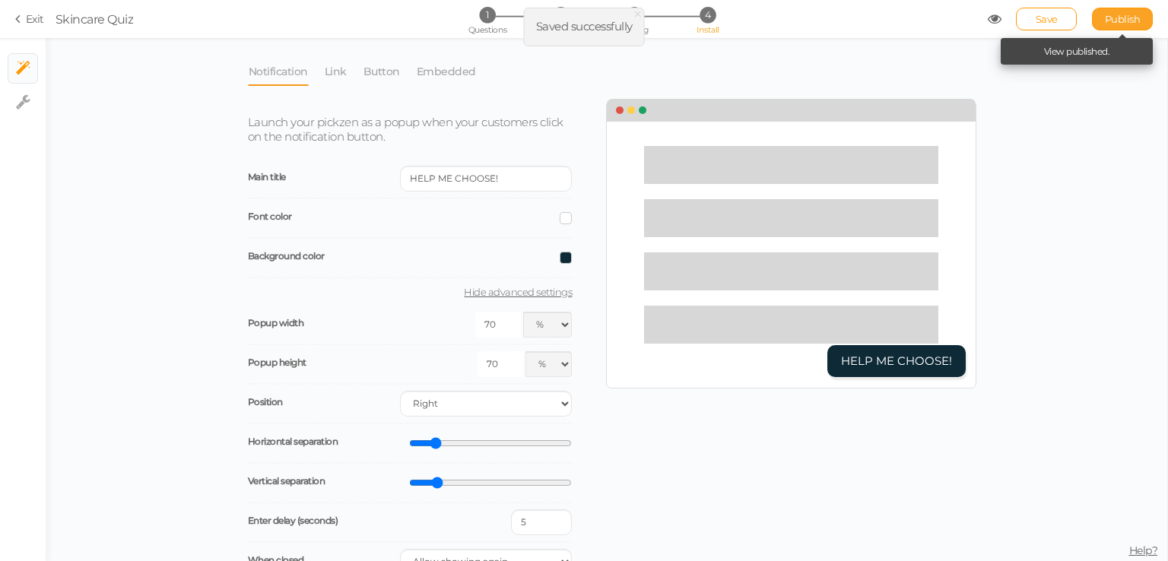
click at [1128, 22] on span "Publish" at bounding box center [1123, 19] width 36 height 12
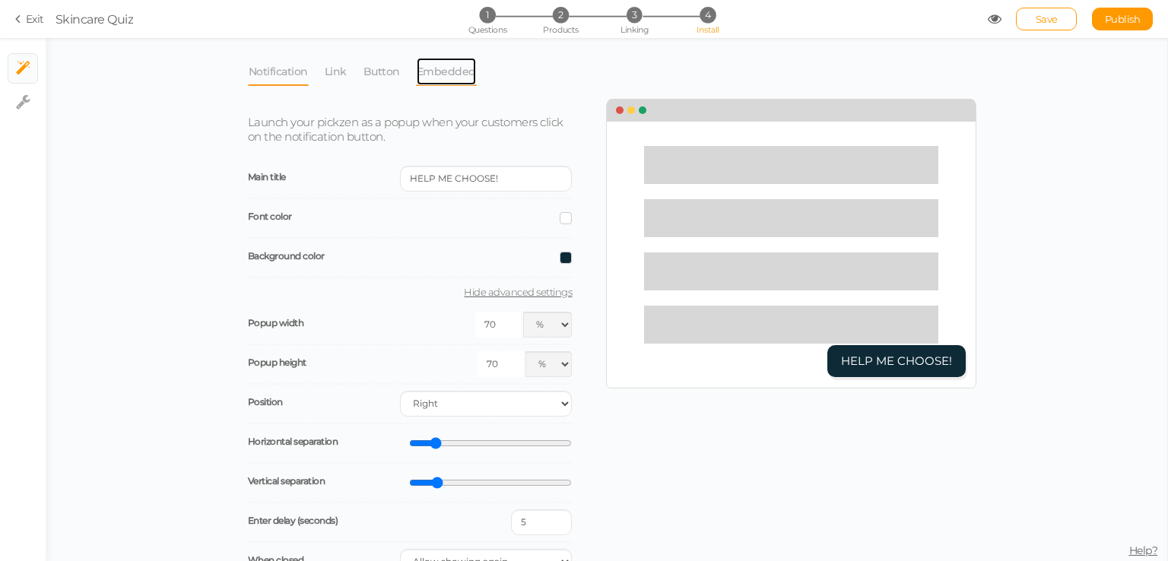
click at [459, 72] on link "Embedded" at bounding box center [446, 71] width 61 height 29
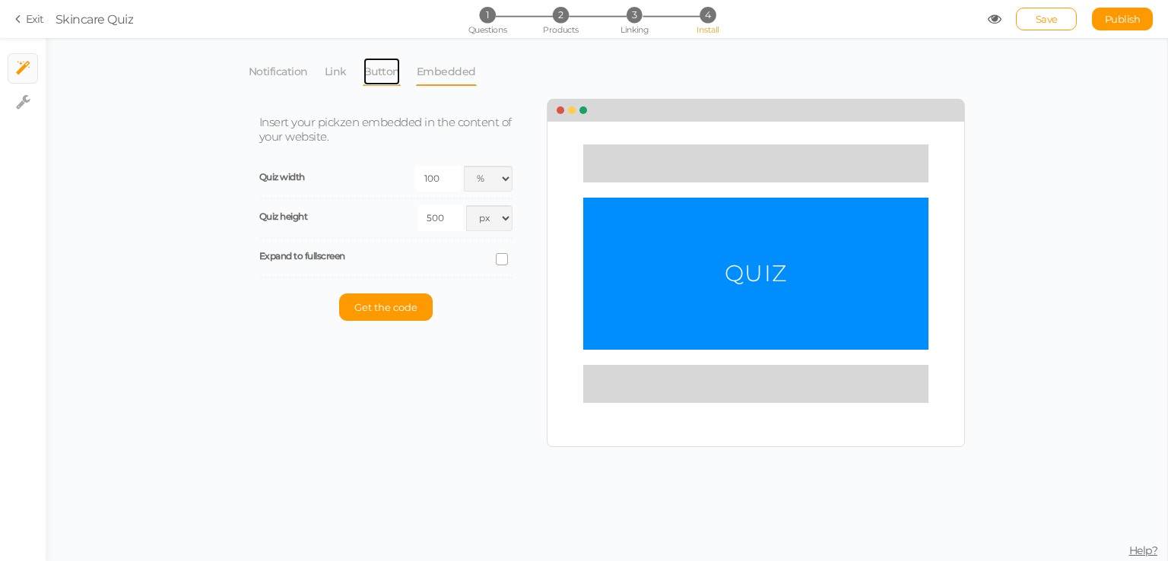
click at [394, 68] on link "Button" at bounding box center [382, 71] width 38 height 29
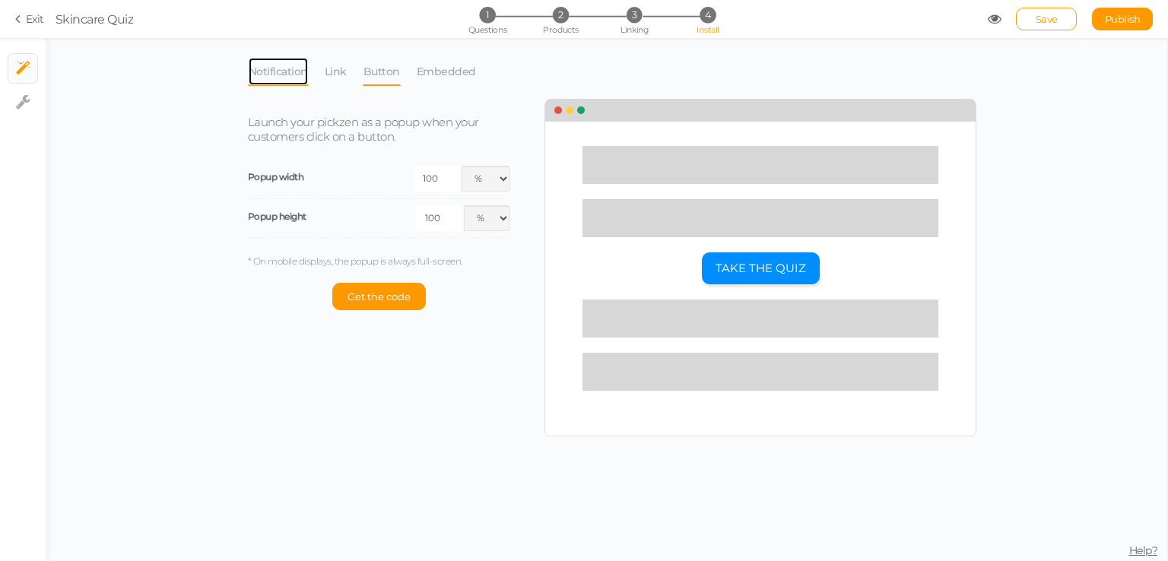
click at [278, 73] on link "Notification" at bounding box center [278, 71] width 61 height 29
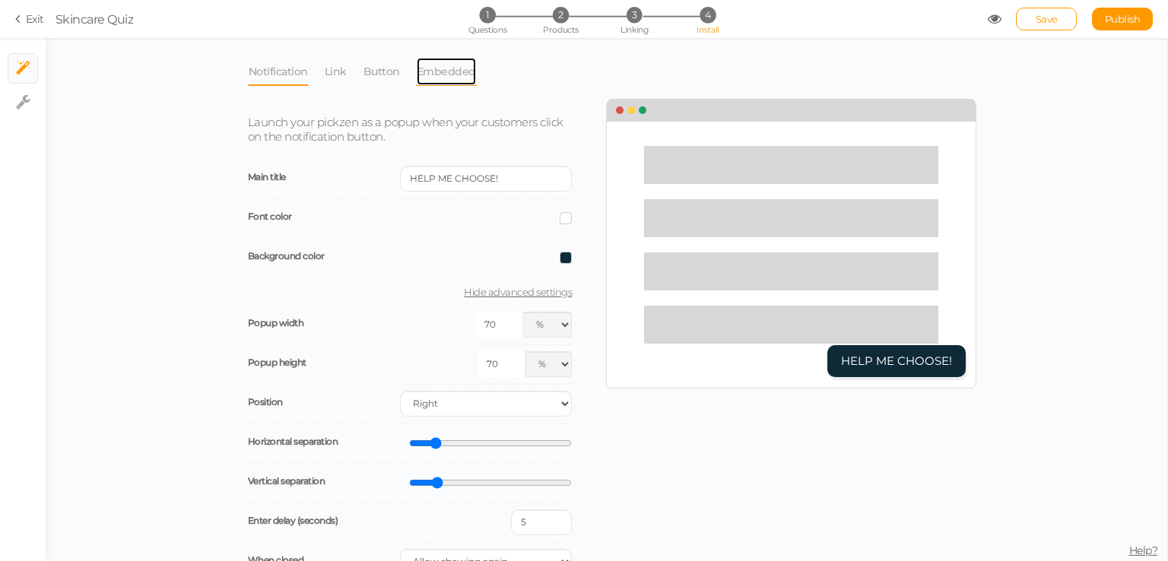
click at [455, 65] on link "Embedded" at bounding box center [446, 71] width 61 height 29
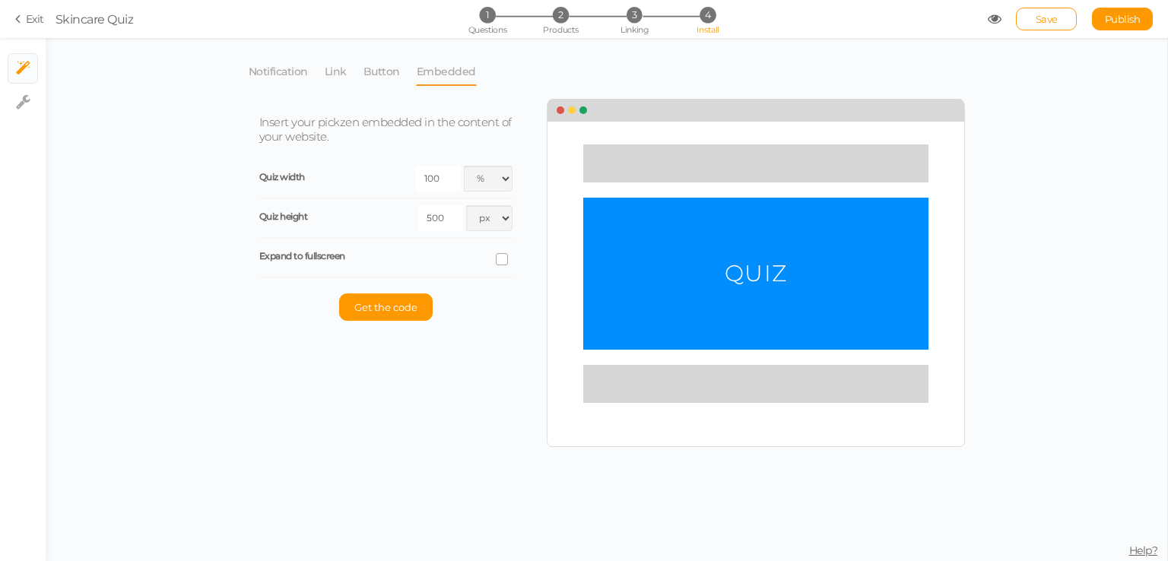
click at [445, 47] on div "Notification Link Button Embedded Launch your pickzen as a popup when your cust…" at bounding box center [607, 299] width 1122 height 523
click at [444, 9] on ul "1 Questions 2 Products 3 Linking 4 Install" at bounding box center [583, 15] width 319 height 16
click at [440, 180] on input "100" at bounding box center [438, 179] width 46 height 26
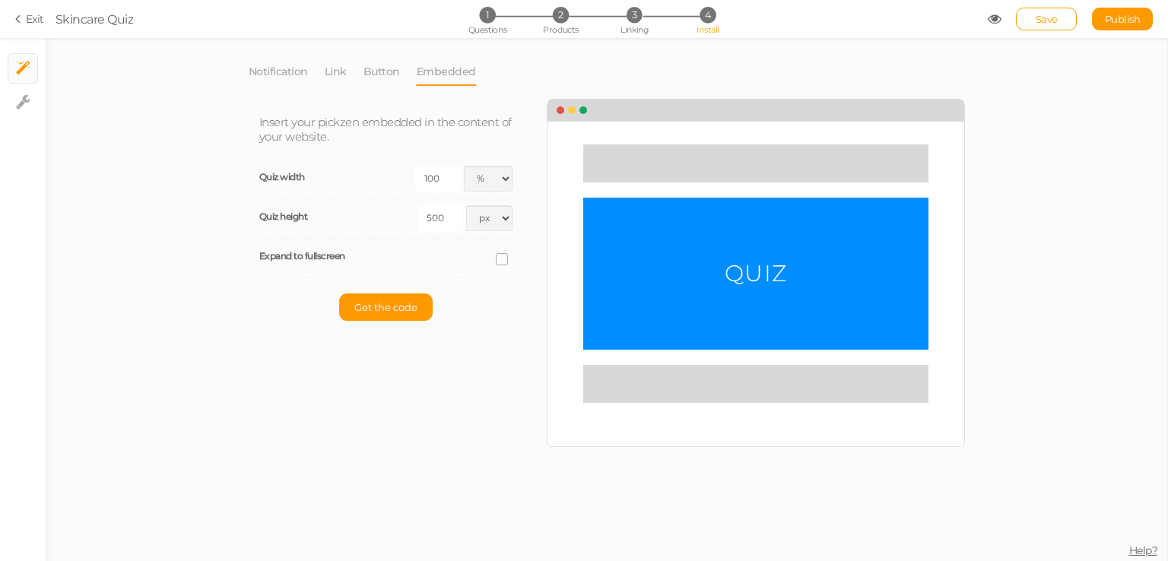
click at [440, 180] on input "100" at bounding box center [438, 179] width 46 height 26
drag, startPoint x: 310, startPoint y: 93, endPoint x: 292, endPoint y: 82, distance: 21.1
click at [309, 93] on div "Notification Link Button Embedded Launch your pickzen as a popup when your cust…" at bounding box center [606, 251] width 732 height 405
click at [292, 82] on link "Notification" at bounding box center [278, 71] width 61 height 29
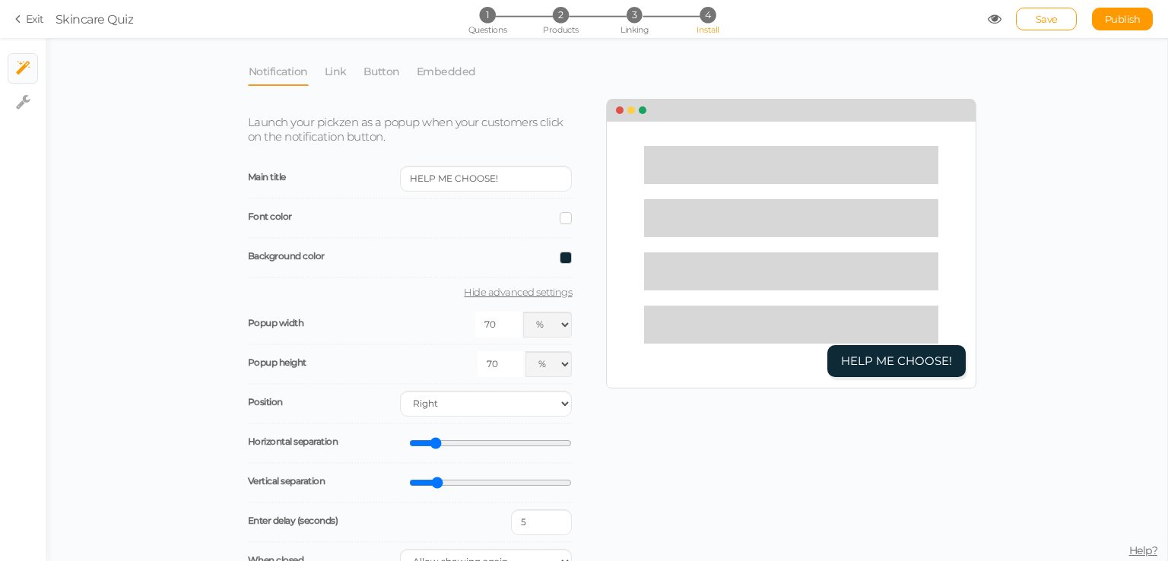
click at [209, 66] on div "Notification Link Button Embedded Launch your pickzen as a popup when your cust…" at bounding box center [607, 299] width 1122 height 523
click at [427, 186] on input "HELP ME CHOOSE!" at bounding box center [486, 179] width 172 height 26
click at [481, 185] on input "HELP ME CHOOSE!" at bounding box center [486, 179] width 172 height 26
click at [493, 186] on input "HELP ME CHOOSE!" at bounding box center [486, 179] width 172 height 26
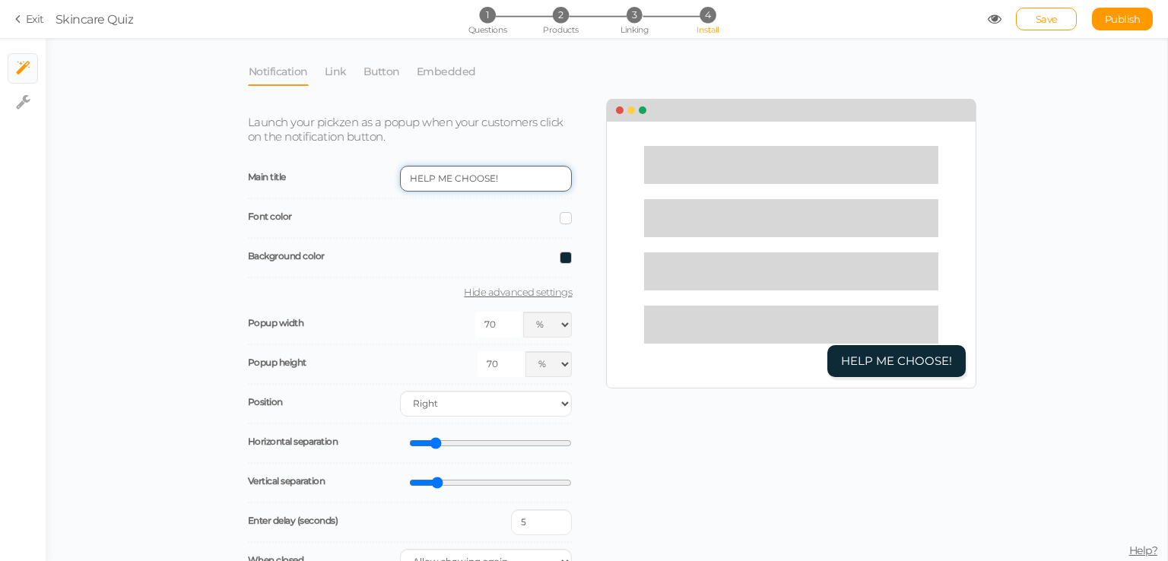
click at [493, 186] on input "HELP ME CHOOSE!" at bounding box center [486, 179] width 172 height 26
click at [459, 184] on input "HELP ME CHOOSE!" at bounding box center [486, 179] width 172 height 26
click at [444, 186] on input "HELP ME CHOOSE!" at bounding box center [486, 179] width 172 height 26
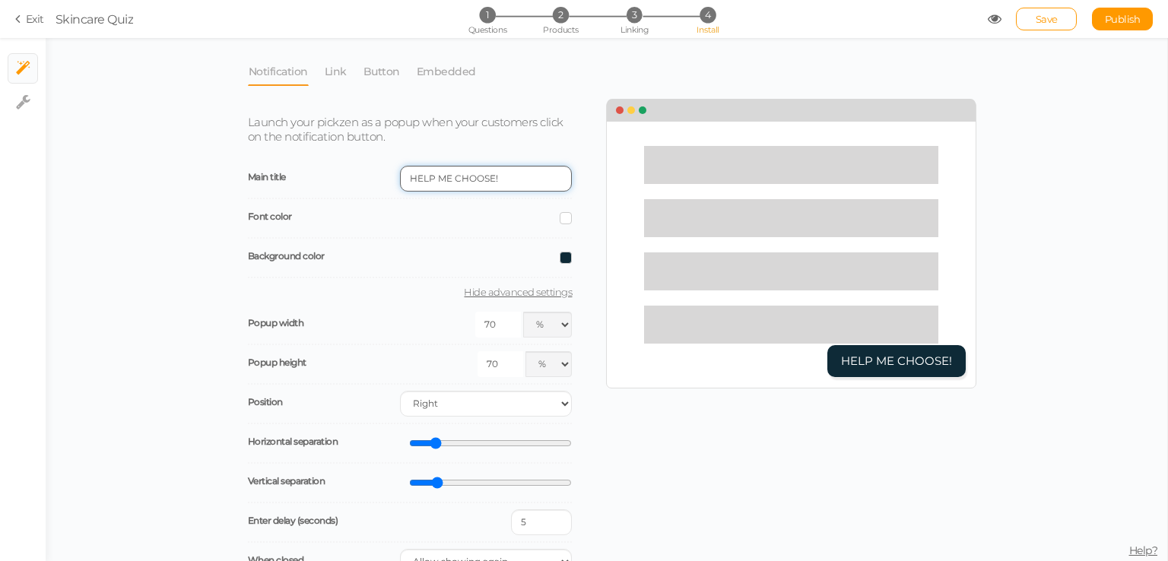
click at [444, 186] on input "HELP ME CHOOSE!" at bounding box center [486, 179] width 172 height 26
click at [456, 185] on input "HELP ME CHOOSE!" at bounding box center [486, 179] width 172 height 26
click at [455, 182] on input "HELP ME CHOOSE!" at bounding box center [486, 179] width 172 height 26
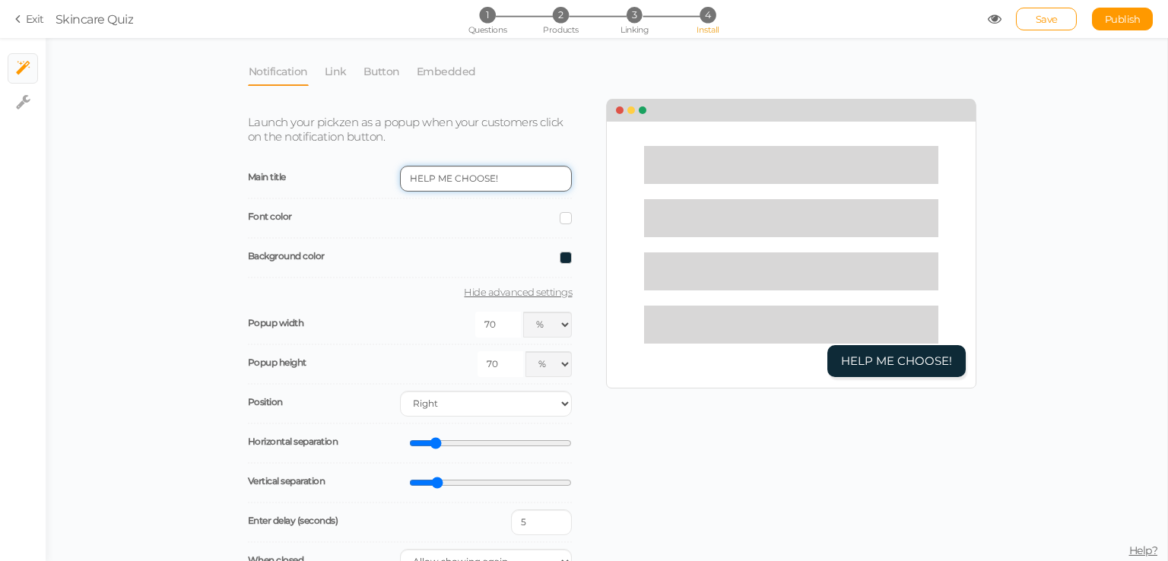
click at [455, 182] on input "HELP ME CHOOSE!" at bounding box center [486, 179] width 172 height 26
click at [435, 176] on input "HELP ME CHOOSE!" at bounding box center [486, 179] width 172 height 26
click at [439, 176] on input "HELP ME CHOOSE!" at bounding box center [486, 179] width 172 height 26
click at [210, 229] on div "Notification Link Button Embedded Launch your pickzen as a popup when your cust…" at bounding box center [607, 299] width 1122 height 523
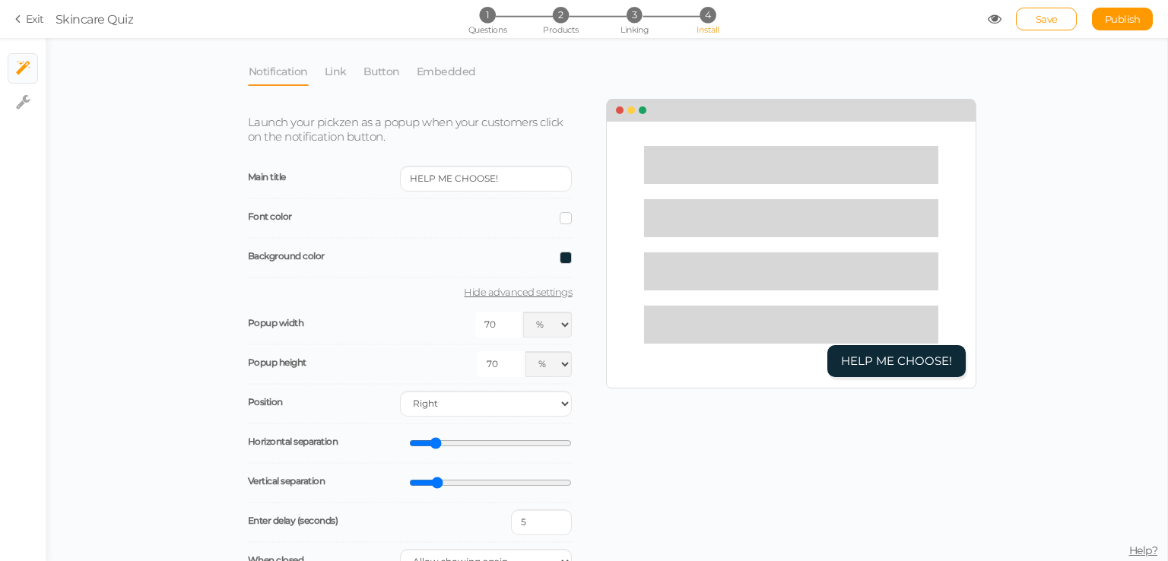
drag, startPoint x: 224, startPoint y: 201, endPoint x: 233, endPoint y: 195, distance: 11.0
click at [225, 201] on div "Notification Link Button Embedded Launch your pickzen as a popup when your cust…" at bounding box center [607, 299] width 1122 height 523
drag, startPoint x: 249, startPoint y: 209, endPoint x: 339, endPoint y: 213, distance: 89.8
click at [339, 213] on div "Launch your pickzen as a popup when your customers click on the notification bu…" at bounding box center [421, 397] width 370 height 594
click at [310, 227] on div "Font color" at bounding box center [410, 219] width 325 height 40
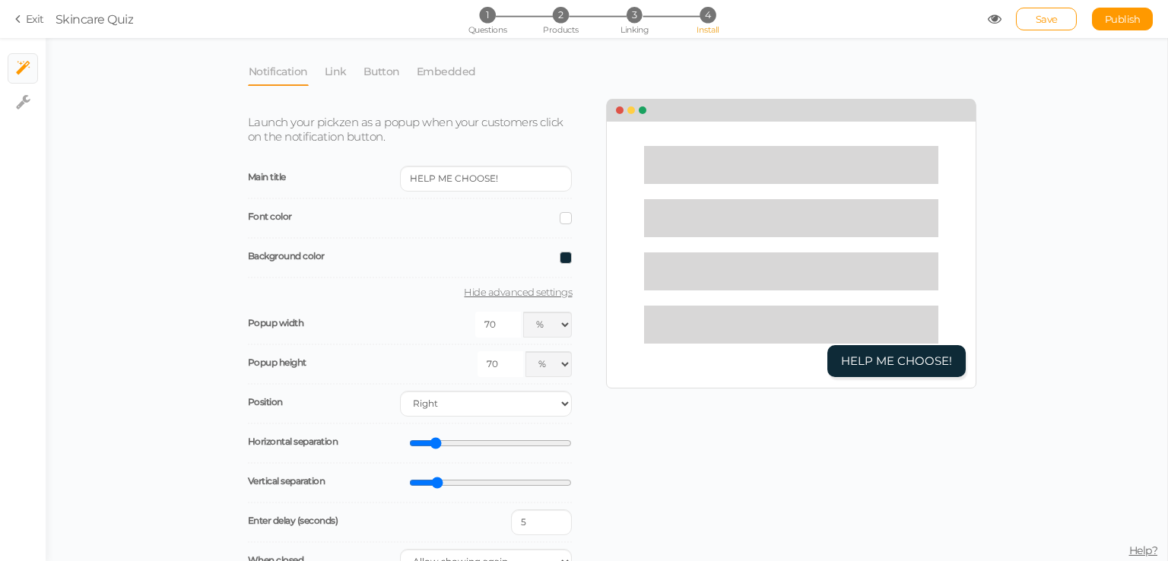
click at [272, 221] on span "Font color" at bounding box center [270, 216] width 44 height 11
click at [271, 216] on span "Font color" at bounding box center [270, 216] width 44 height 11
click at [274, 211] on span "Font color" at bounding box center [270, 216] width 44 height 11
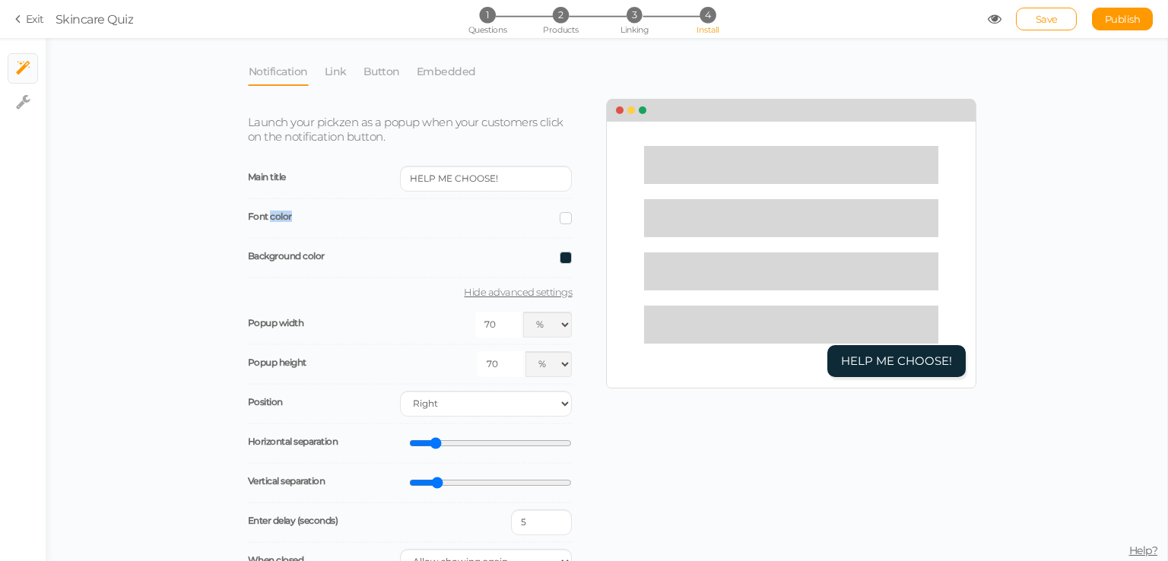
click at [272, 222] on div "Font color" at bounding box center [410, 219] width 325 height 40
click at [269, 217] on span "Font color" at bounding box center [270, 216] width 44 height 11
click at [268, 217] on span "Font color" at bounding box center [270, 216] width 44 height 11
click at [265, 215] on span "Font color" at bounding box center [270, 216] width 44 height 11
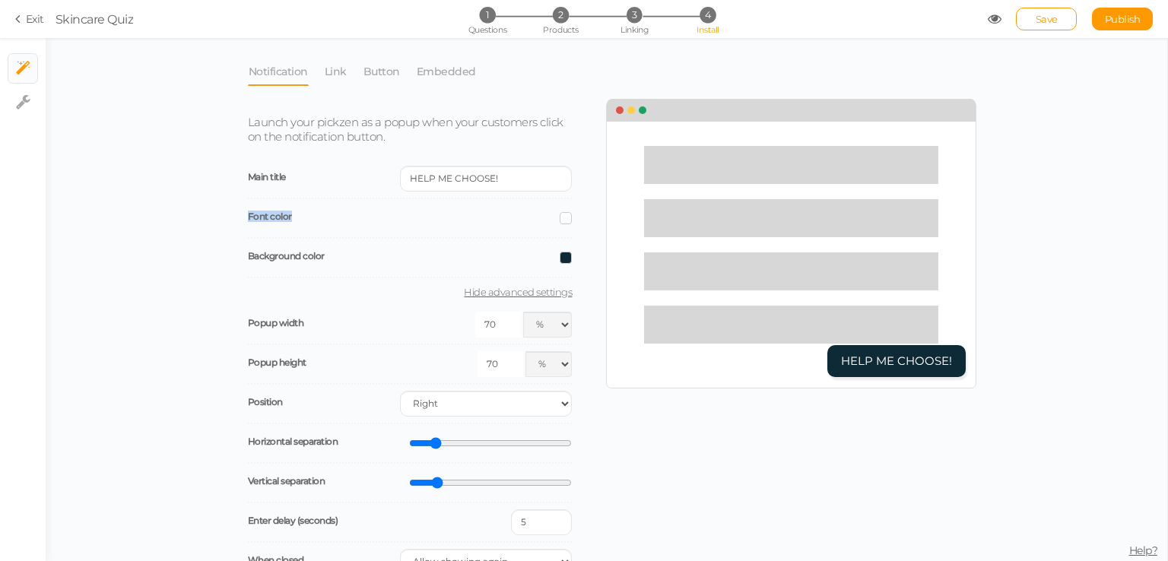
click at [265, 215] on span "Font color" at bounding box center [270, 216] width 44 height 11
